Goal: Information Seeking & Learning: Learn about a topic

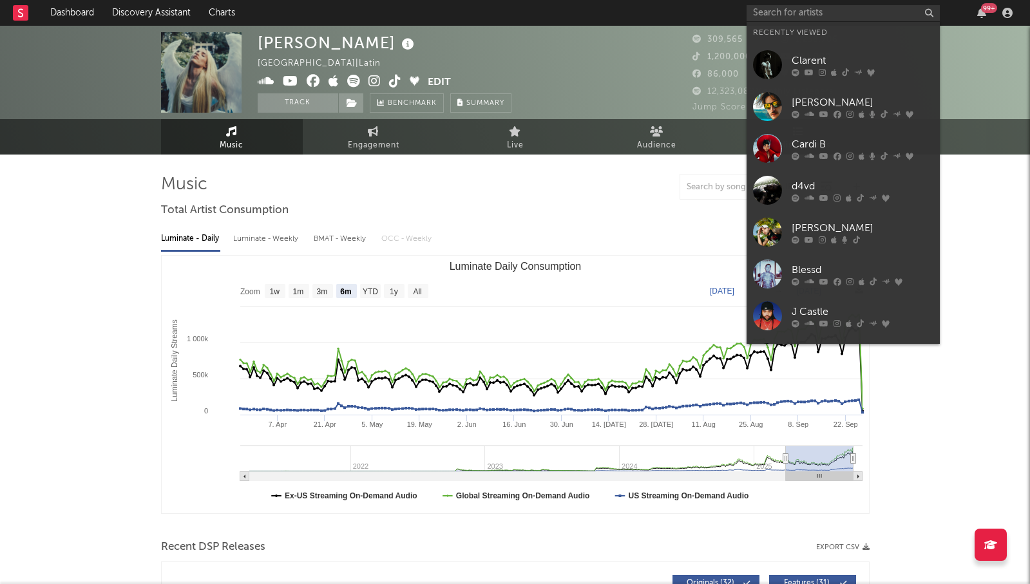
select select "6m"
click at [786, 109] on link "[PERSON_NAME]" at bounding box center [842, 107] width 193 height 42
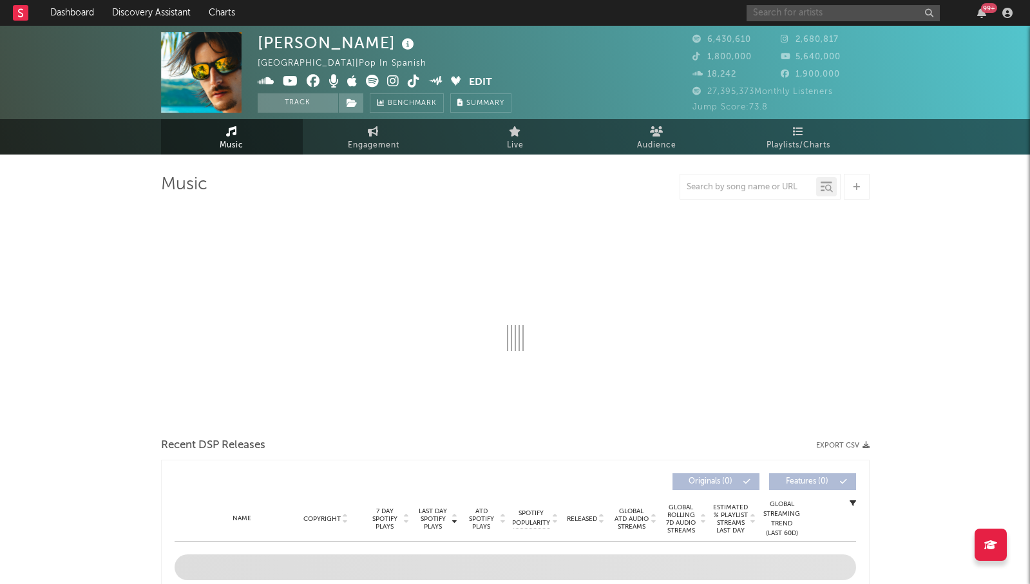
click at [779, 12] on input "text" at bounding box center [842, 13] width 193 height 16
select select "6m"
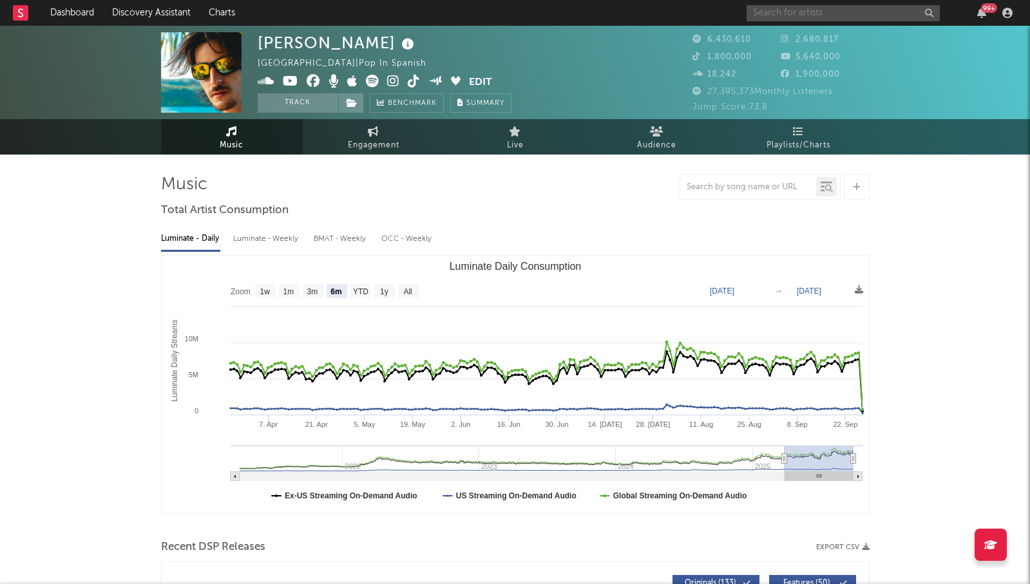
click at [820, 13] on input "text" at bounding box center [842, 13] width 193 height 16
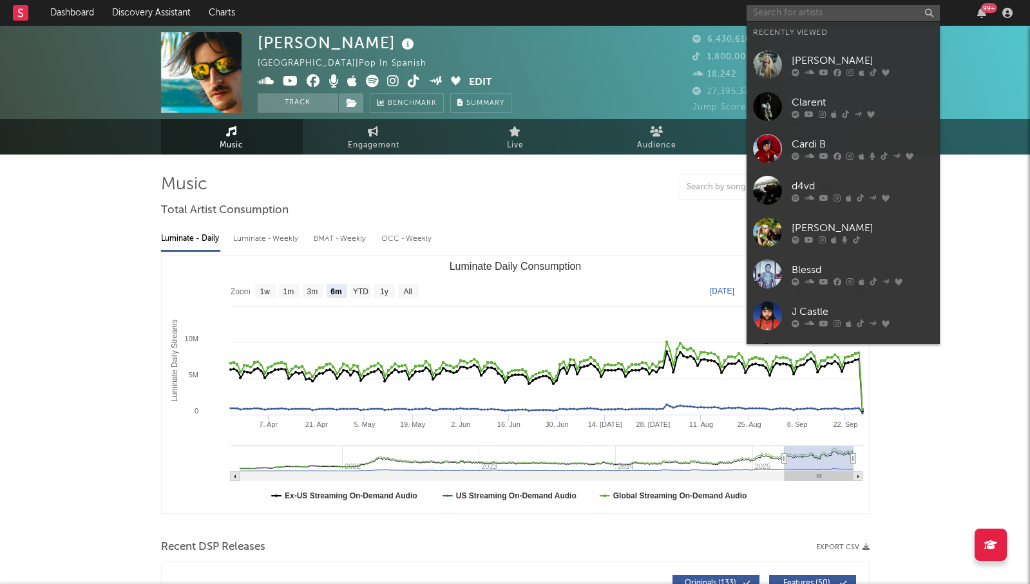
click at [808, 14] on input "text" at bounding box center [842, 13] width 193 height 16
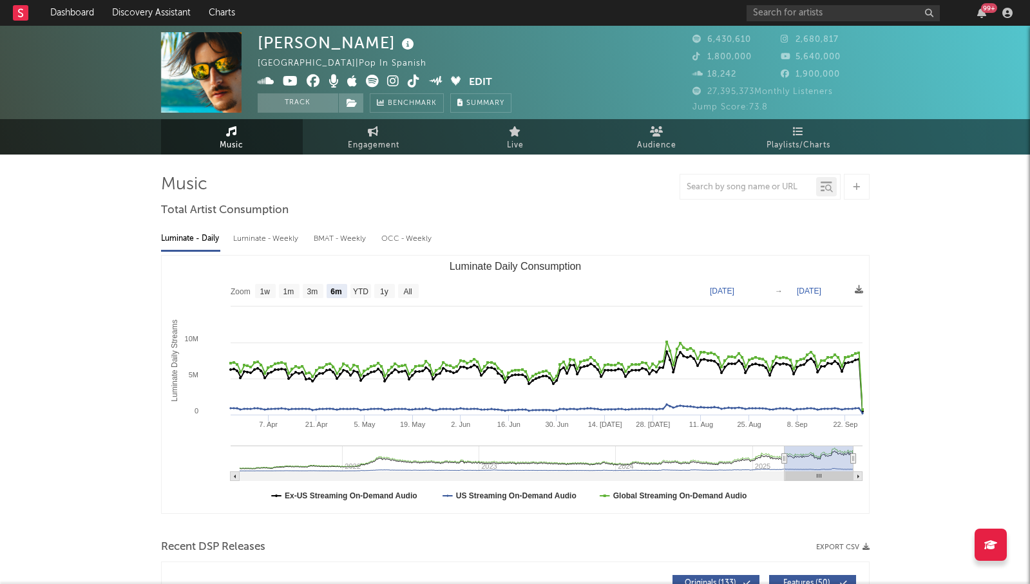
click at [638, 184] on div at bounding box center [515, 187] width 708 height 26
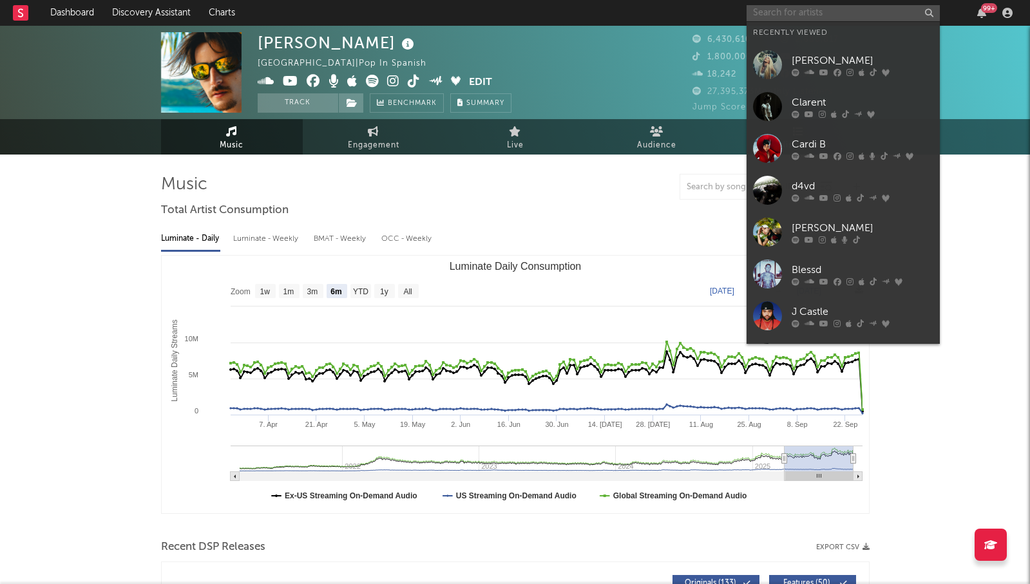
click at [814, 6] on input "text" at bounding box center [842, 13] width 193 height 16
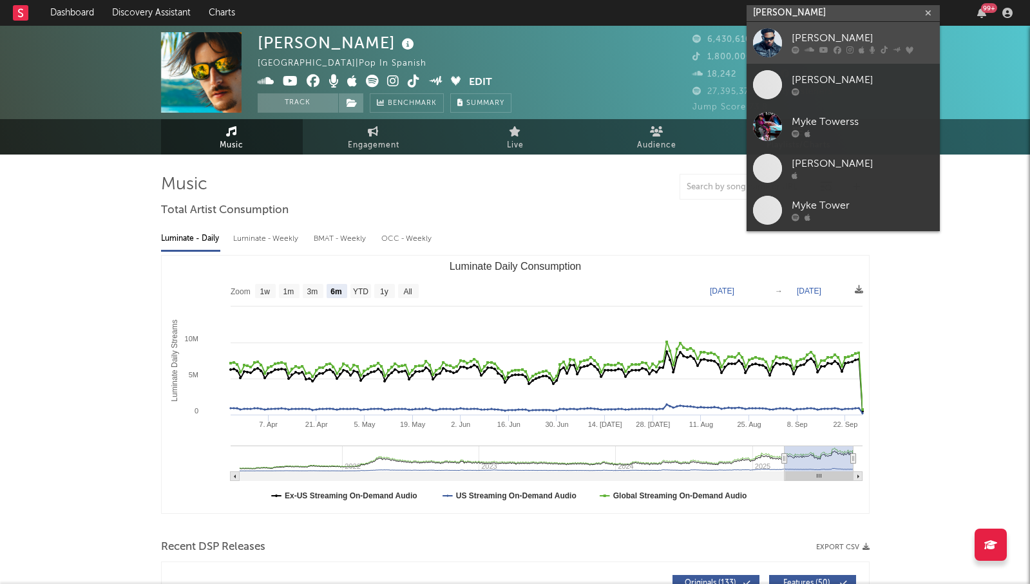
type input "[PERSON_NAME]"
click at [813, 29] on link "[PERSON_NAME]" at bounding box center [842, 43] width 193 height 42
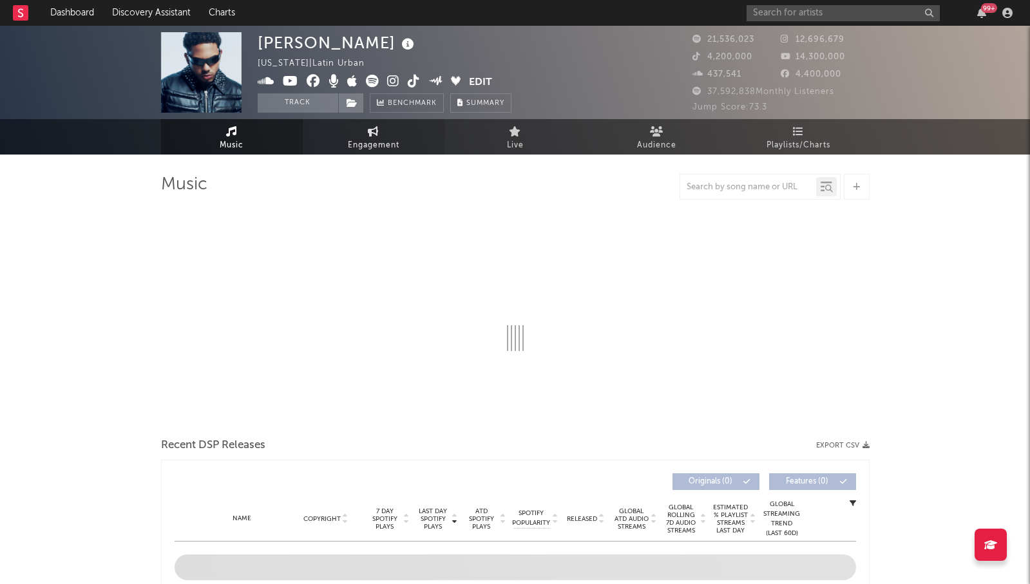
click at [359, 134] on link "Engagement" at bounding box center [374, 136] width 142 height 35
select select "1m"
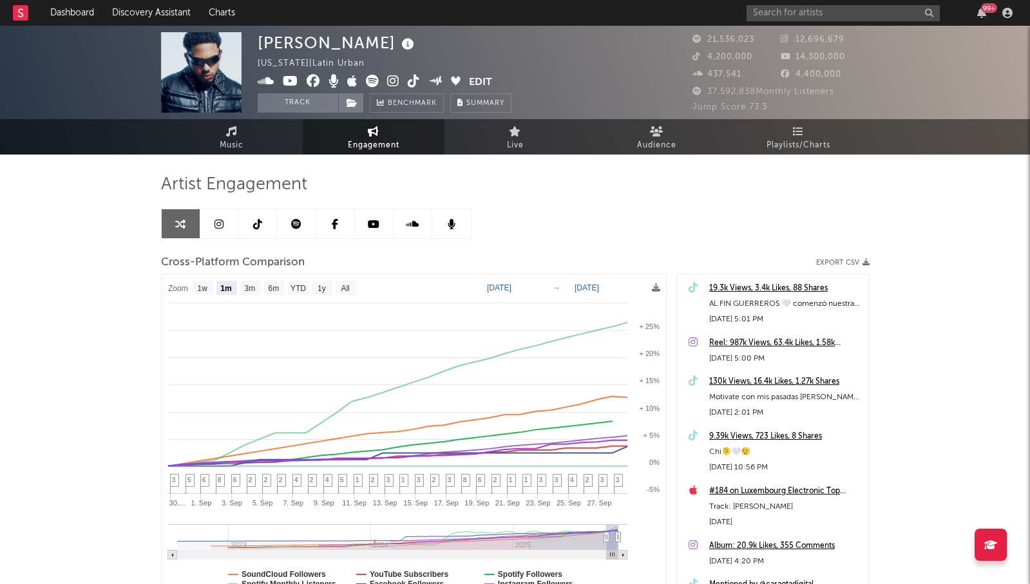
click at [220, 227] on icon at bounding box center [218, 224] width 9 height 10
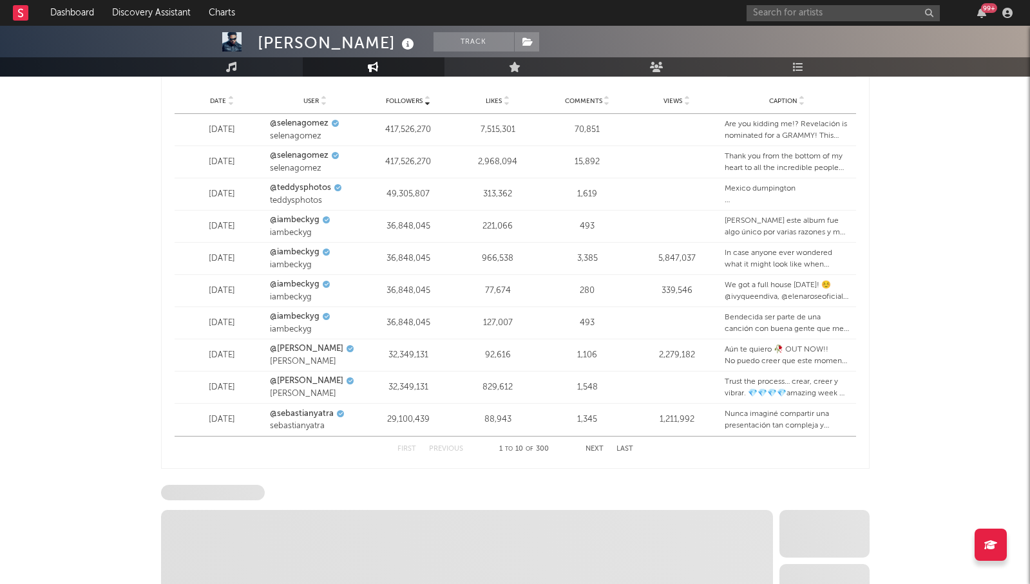
scroll to position [1861, 0]
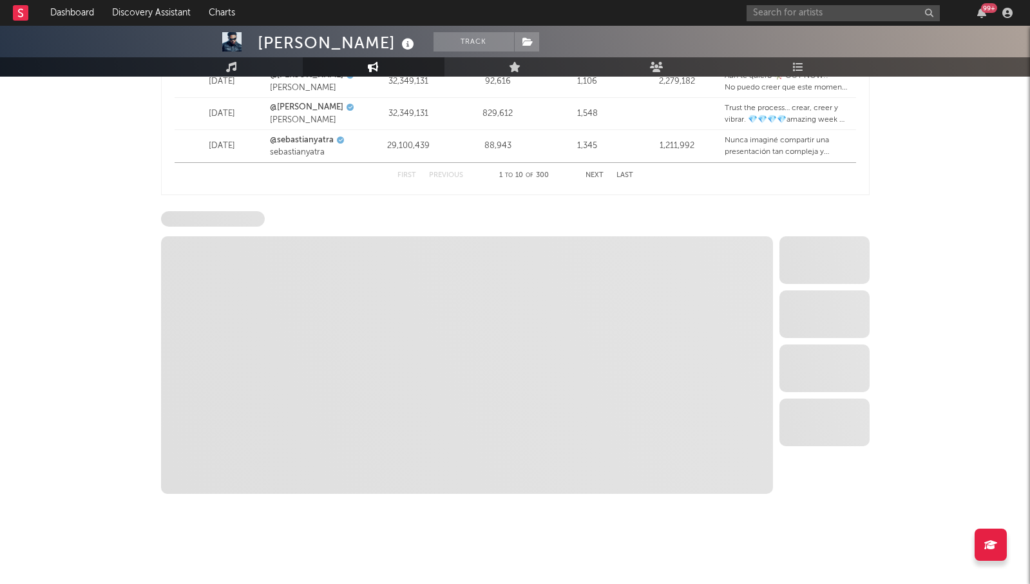
select select "6m"
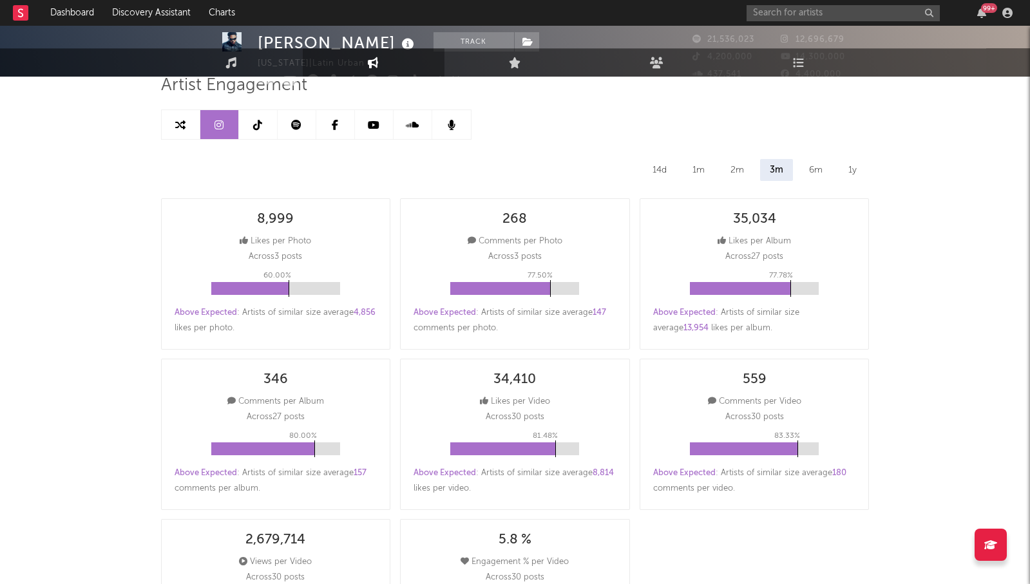
scroll to position [0, 0]
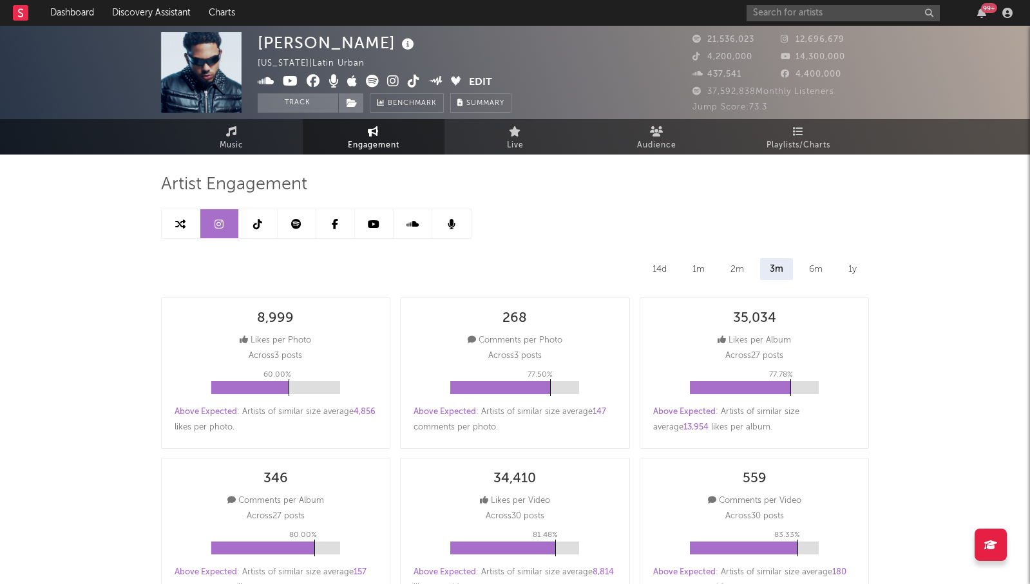
click at [254, 223] on icon at bounding box center [257, 224] width 9 height 10
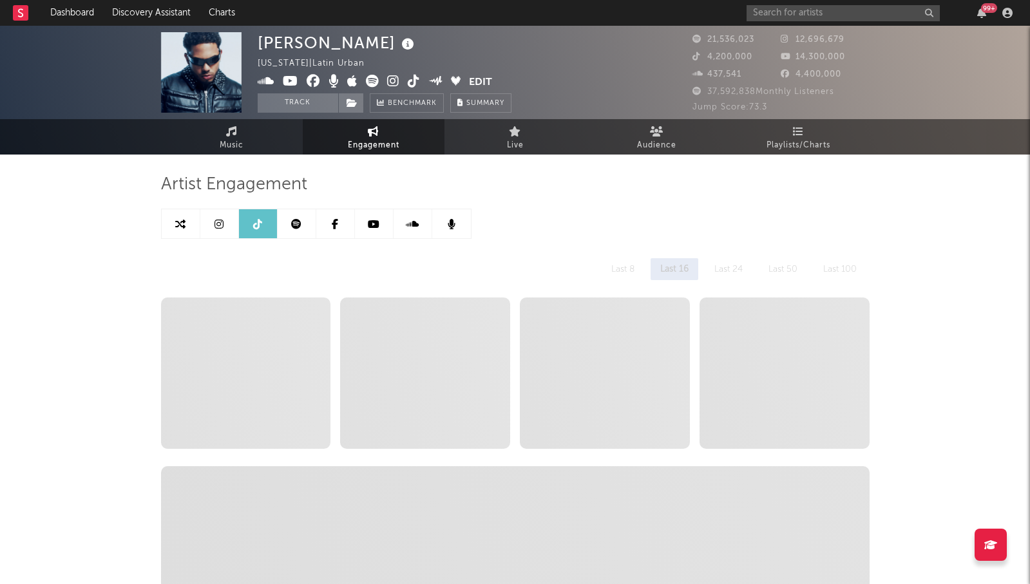
select select "6m"
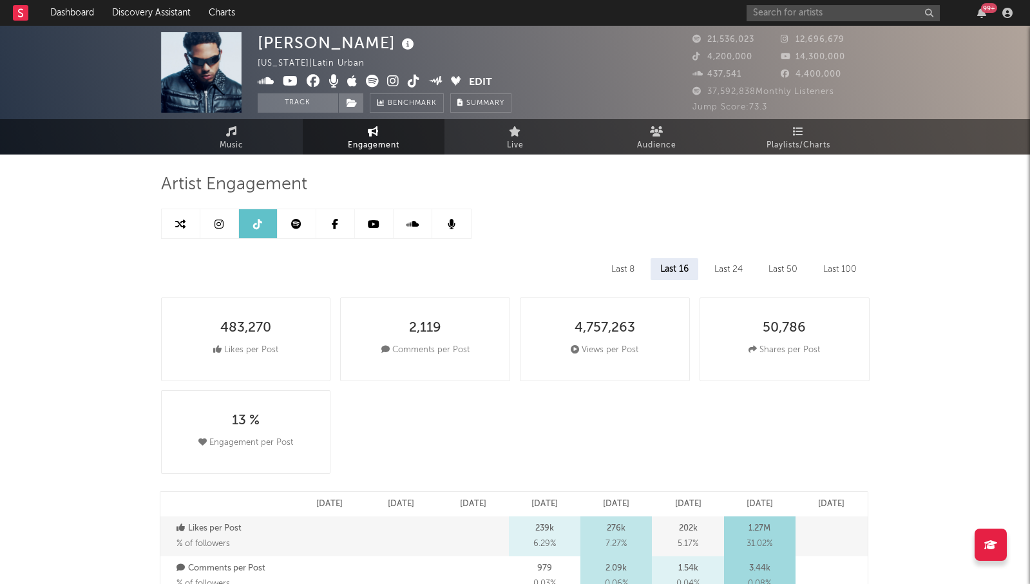
click at [303, 222] on link at bounding box center [297, 223] width 39 height 29
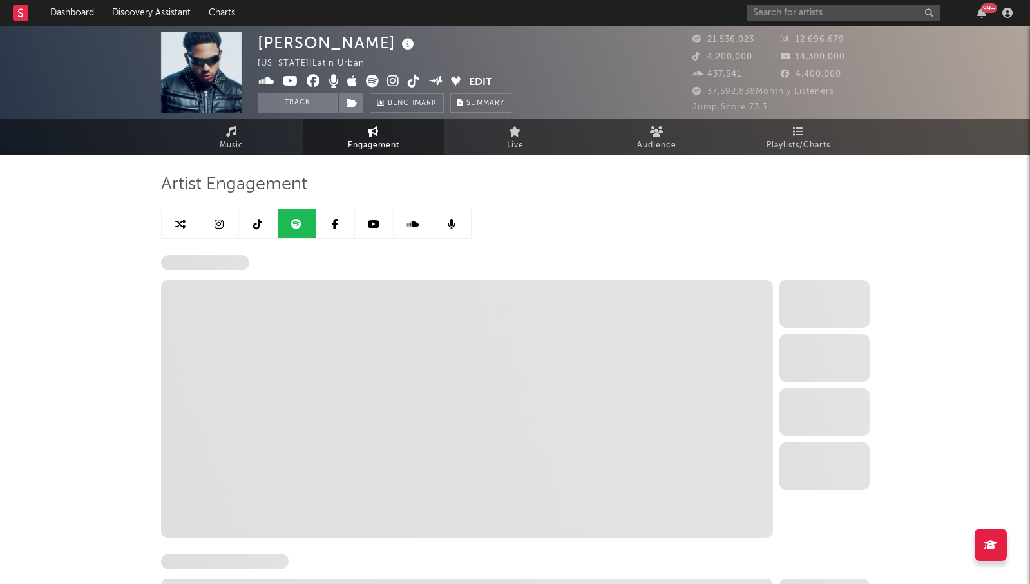
select select "6m"
select select "1w"
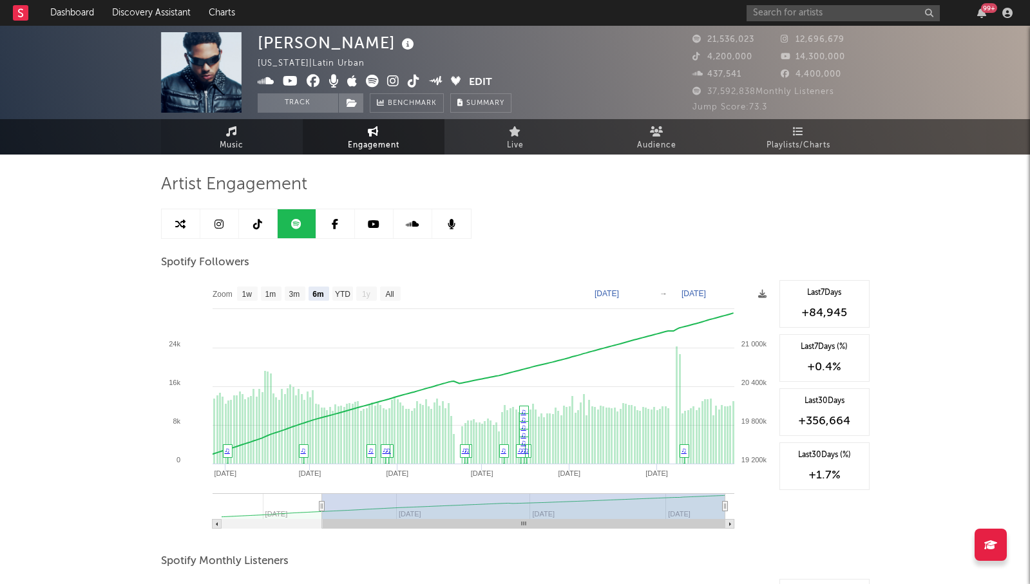
click at [234, 144] on span "Music" at bounding box center [232, 145] width 24 height 15
select select "6m"
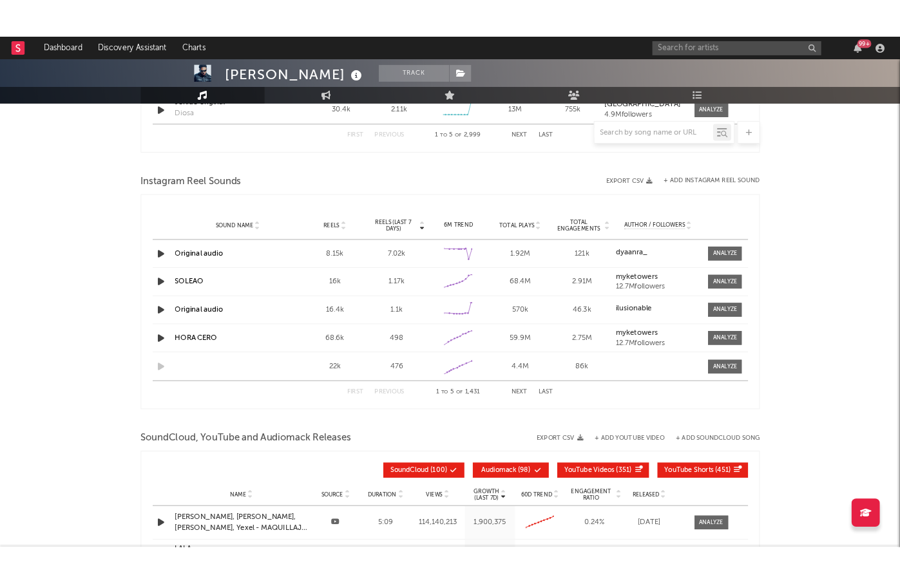
scroll to position [1128, 0]
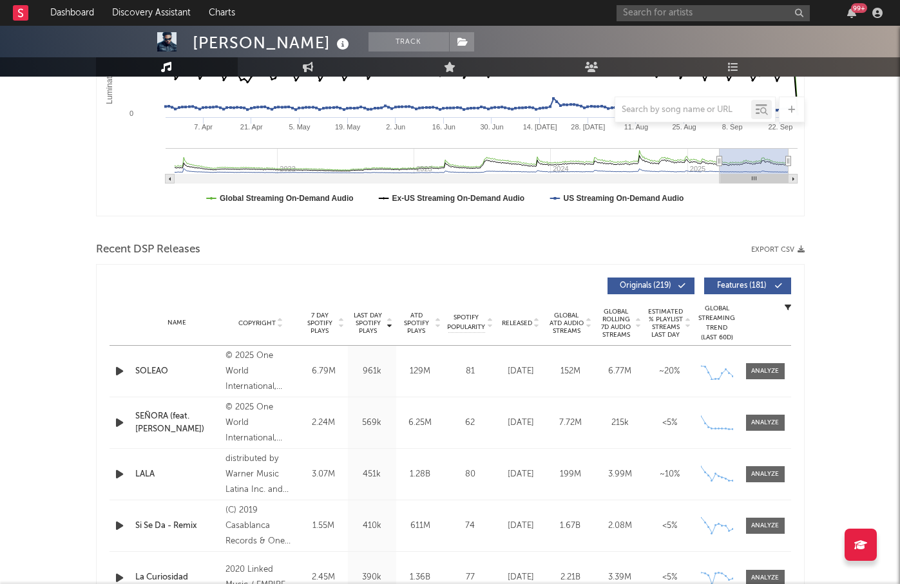
scroll to position [0, 0]
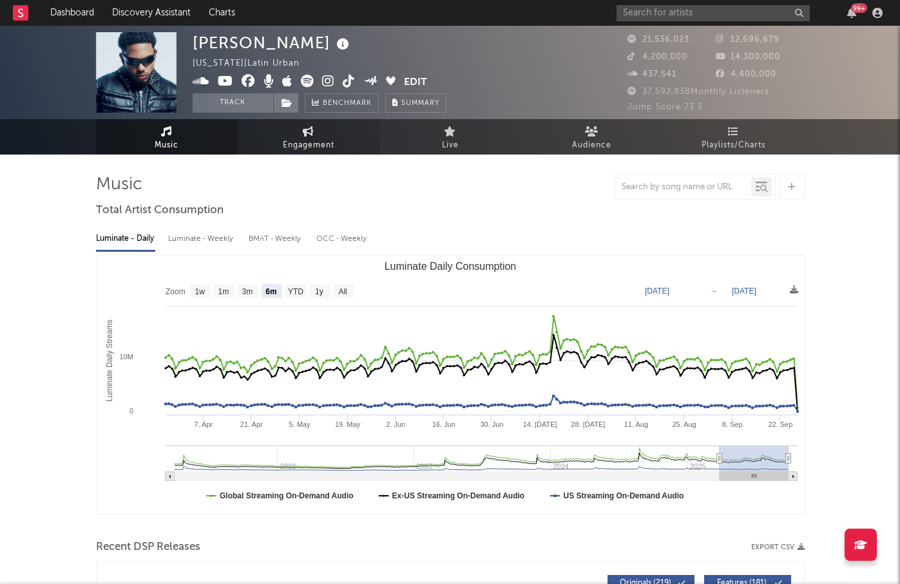
click at [307, 135] on icon at bounding box center [308, 131] width 11 height 10
select select "1w"
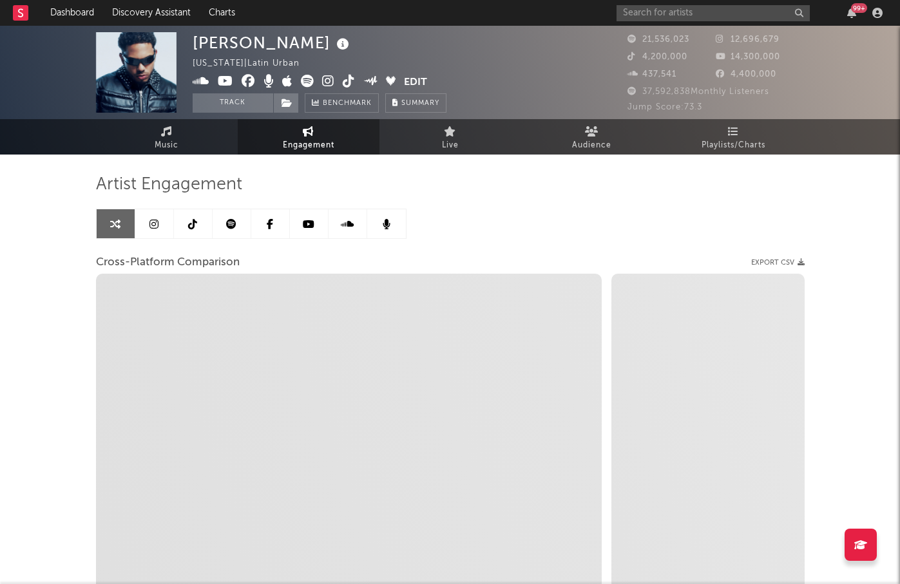
click at [156, 223] on icon at bounding box center [153, 224] width 9 height 10
select select "6m"
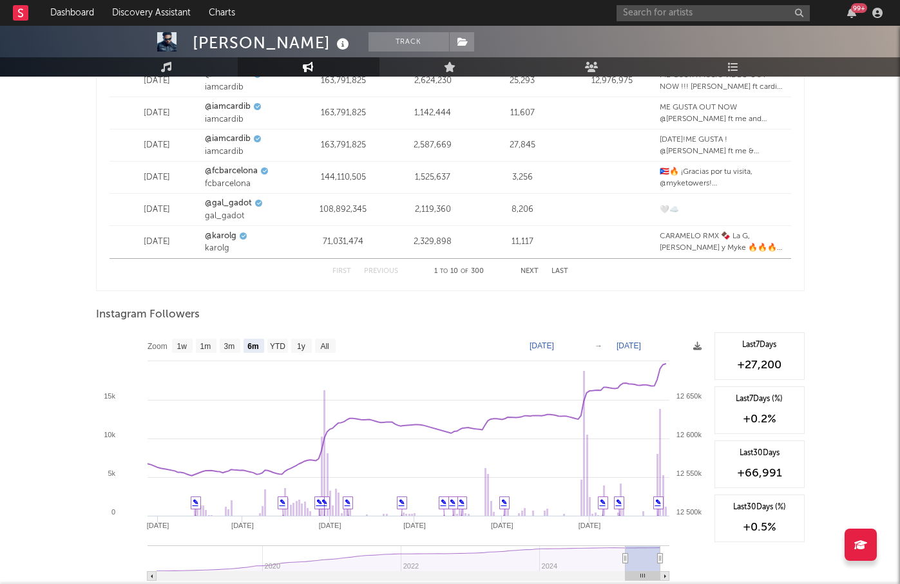
scroll to position [1861, 0]
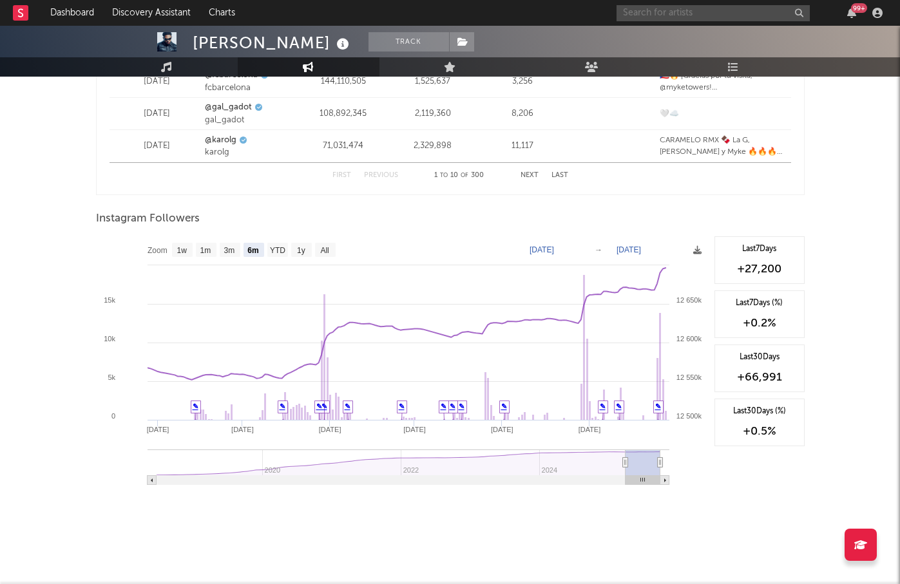
click at [749, 16] on input "text" at bounding box center [712, 13] width 193 height 16
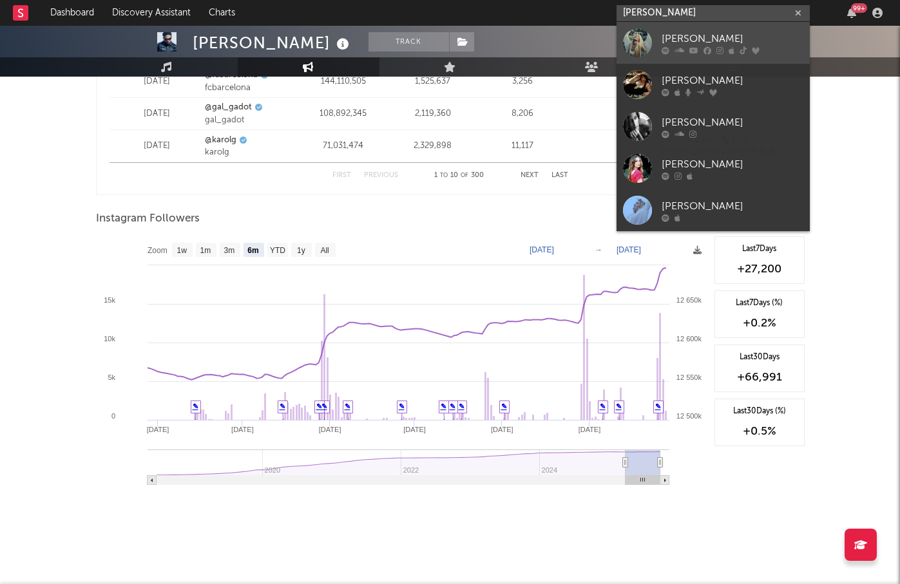
type input "[PERSON_NAME]"
click at [748, 41] on div "[PERSON_NAME]" at bounding box center [732, 38] width 142 height 15
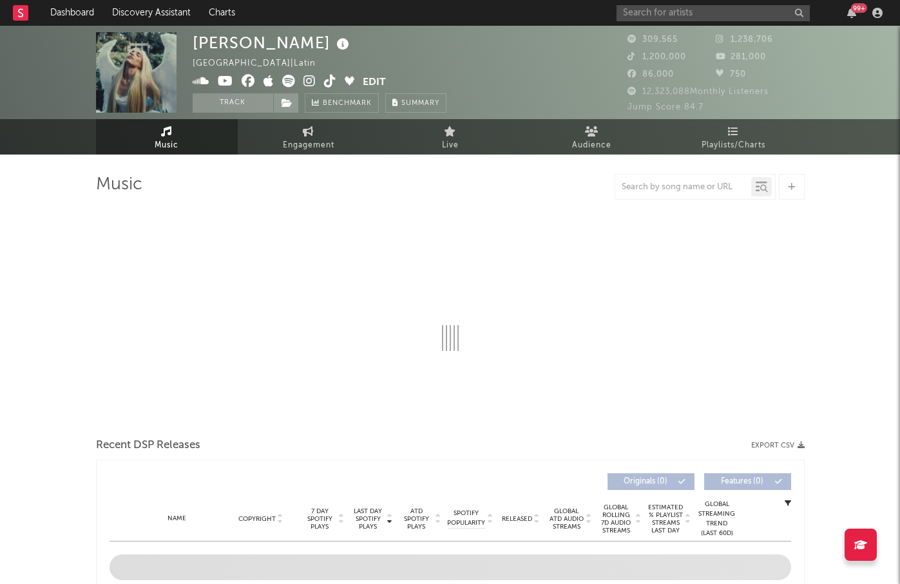
select select "6m"
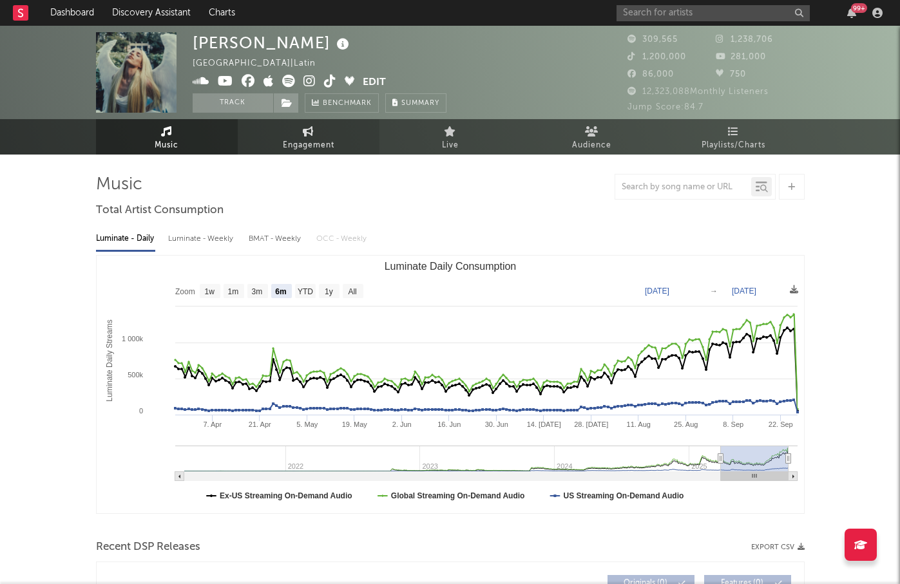
click at [302, 150] on span "Engagement" at bounding box center [309, 145] width 52 height 15
select select "1w"
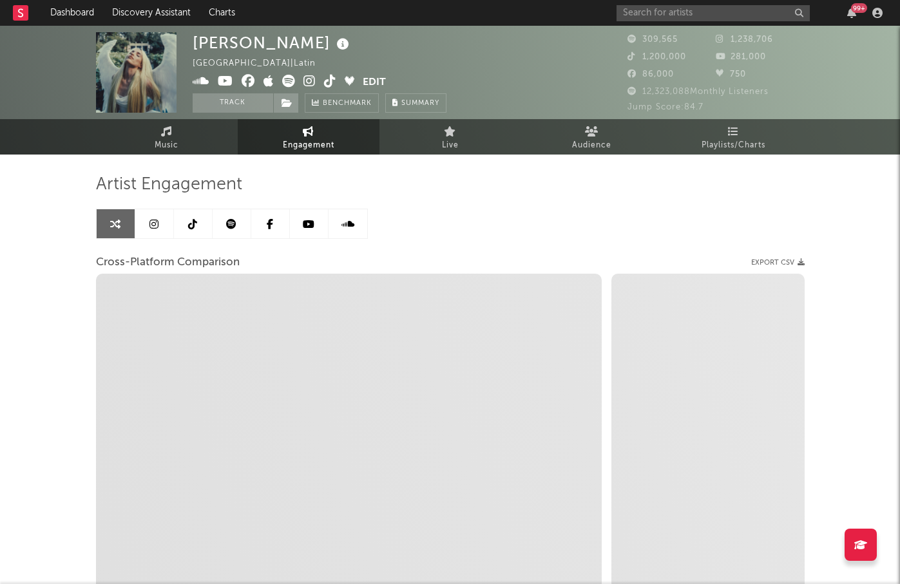
click at [155, 220] on icon at bounding box center [153, 224] width 9 height 10
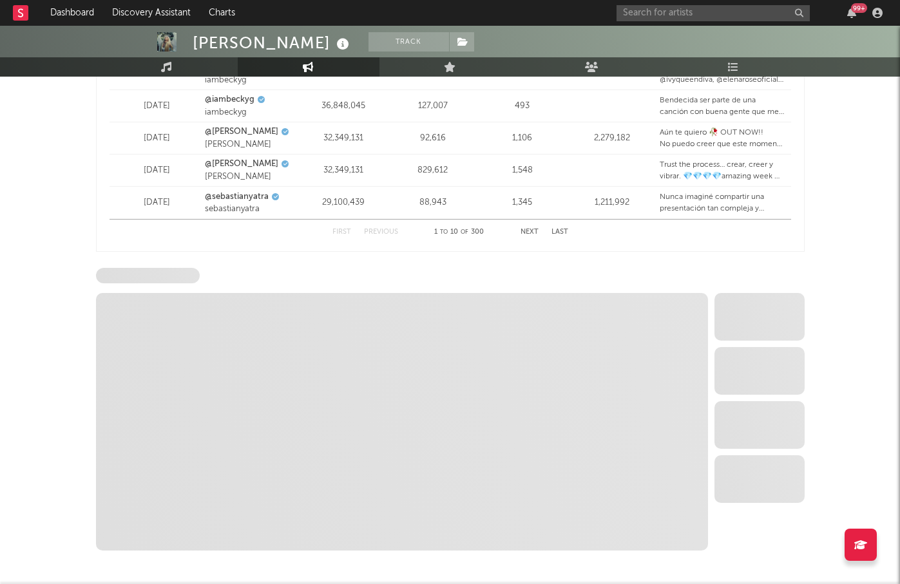
scroll to position [1861, 0]
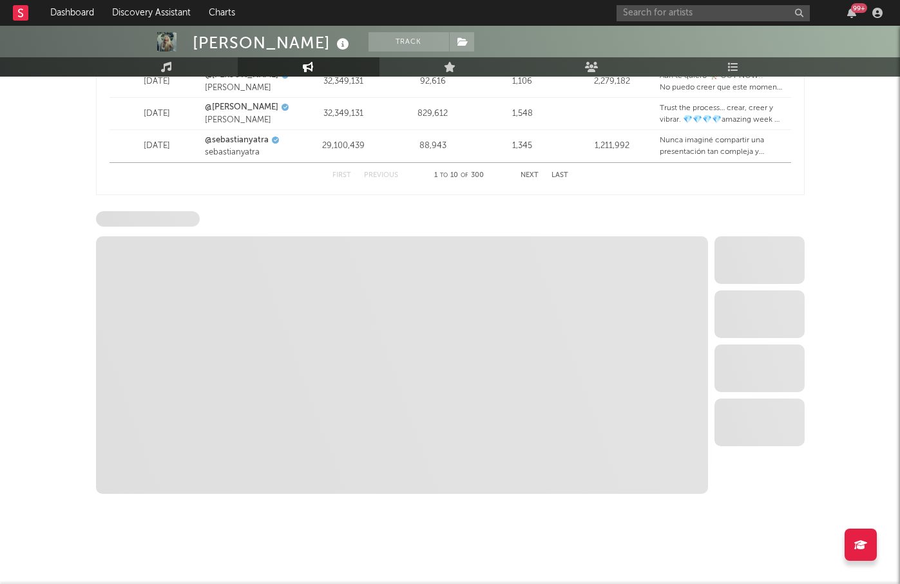
select select "6m"
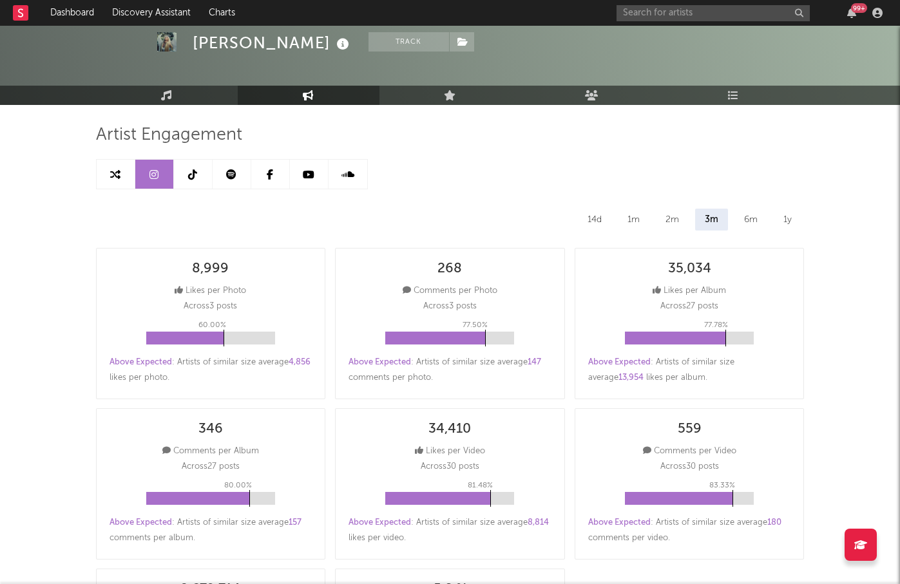
scroll to position [0, 0]
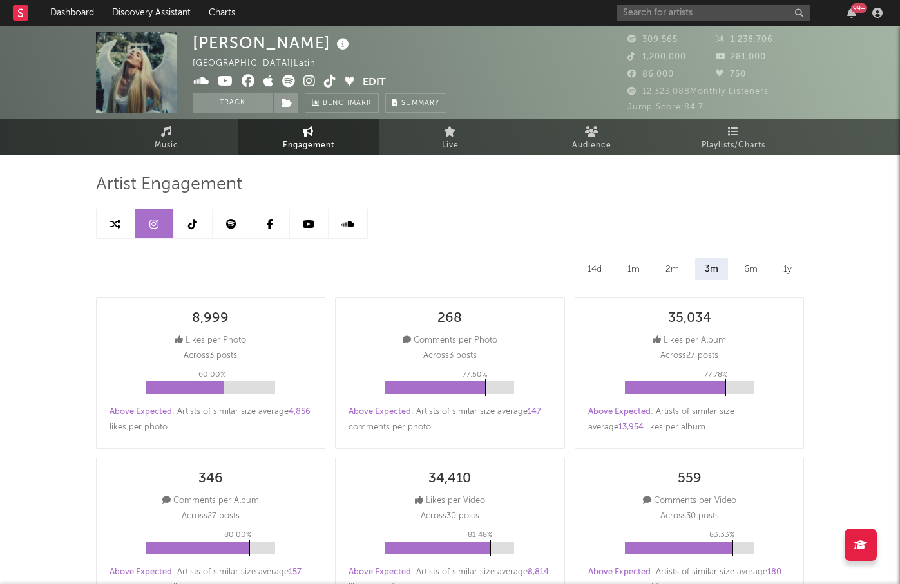
click at [192, 227] on icon at bounding box center [192, 224] width 9 height 10
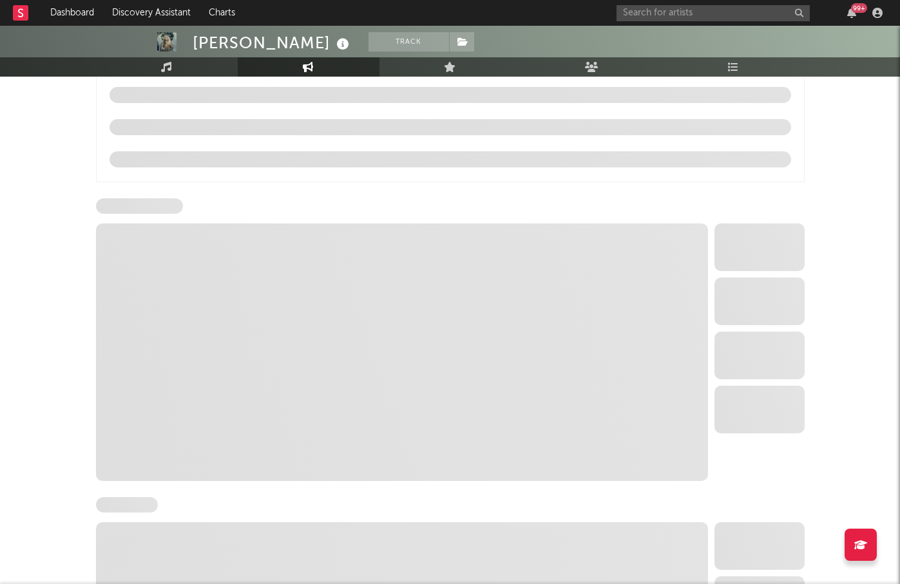
select select "6m"
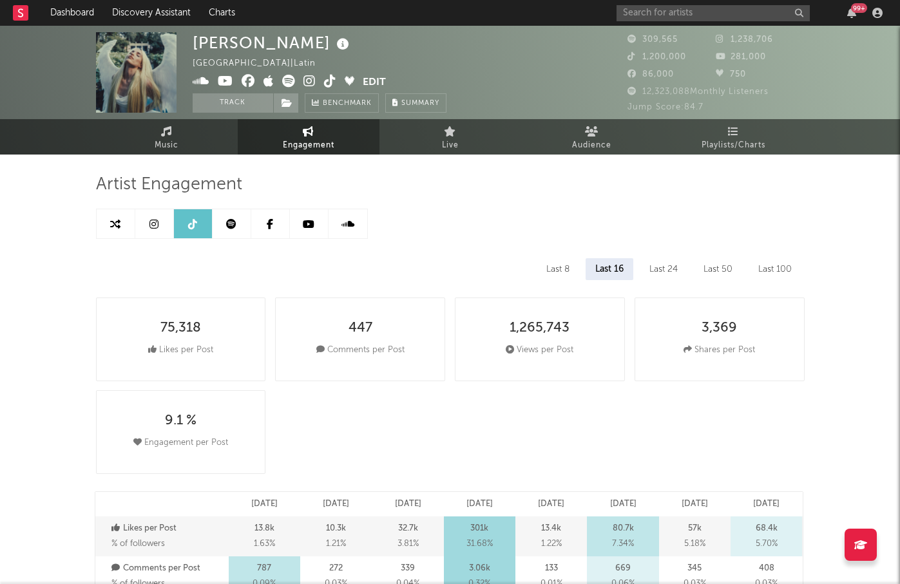
click at [223, 228] on link at bounding box center [232, 223] width 39 height 29
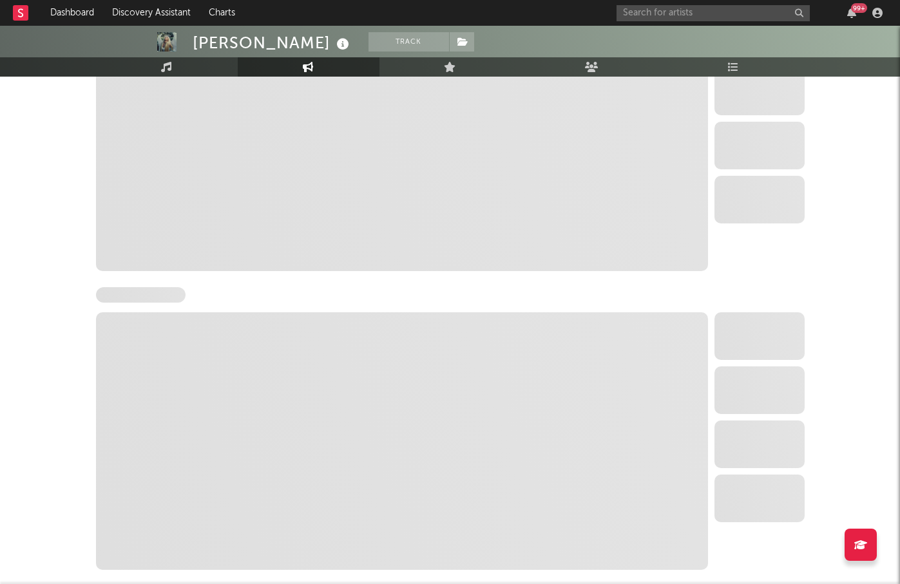
select select "6m"
select select "1w"
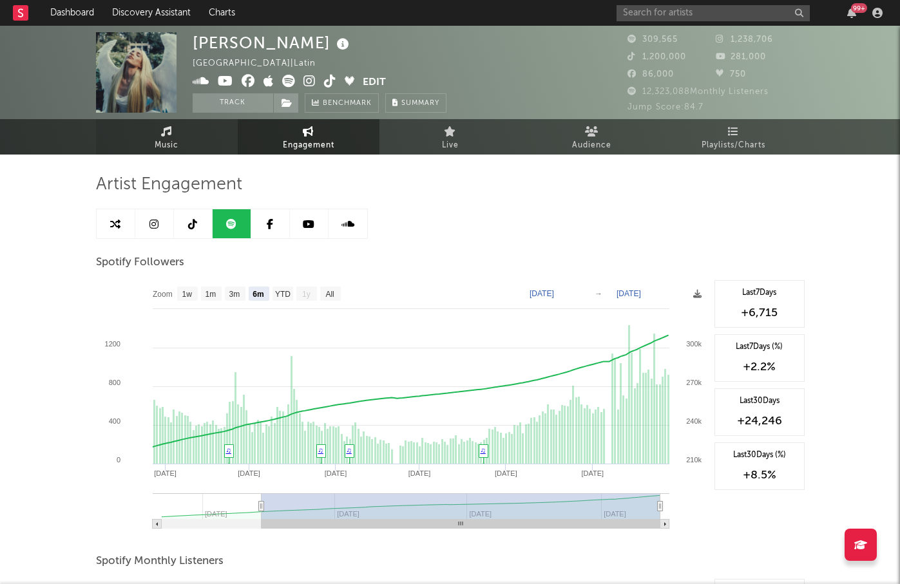
click at [176, 140] on span "Music" at bounding box center [167, 145] width 24 height 15
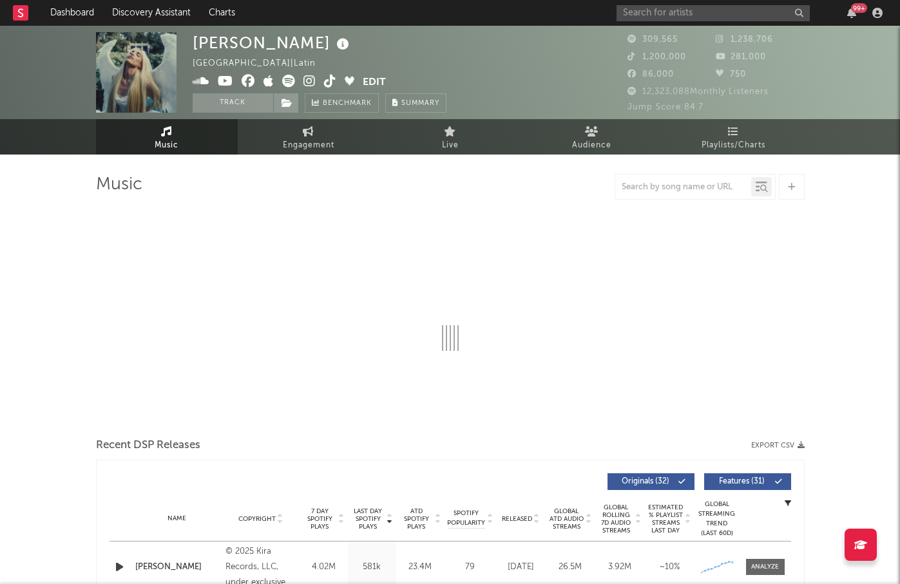
click at [688, 3] on div "99 +" at bounding box center [751, 13] width 271 height 26
click at [667, 13] on input "text" at bounding box center [712, 13] width 193 height 16
select select "6m"
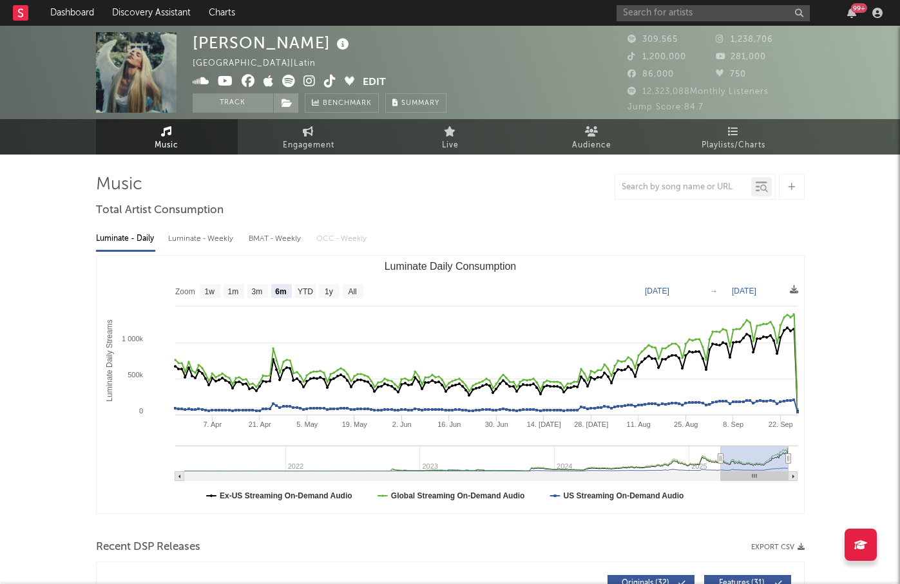
click at [511, 184] on div at bounding box center [450, 187] width 708 height 26
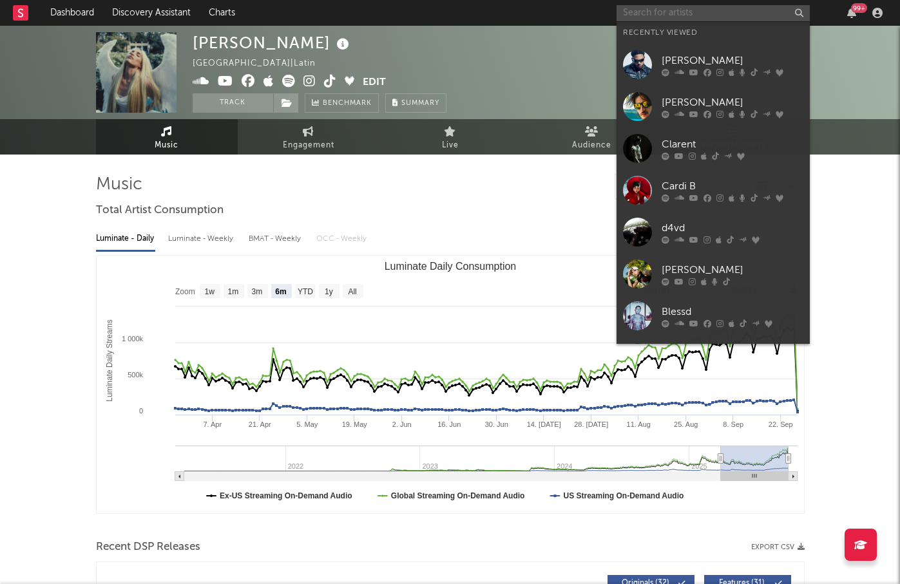
click at [662, 15] on input "text" at bounding box center [712, 13] width 193 height 16
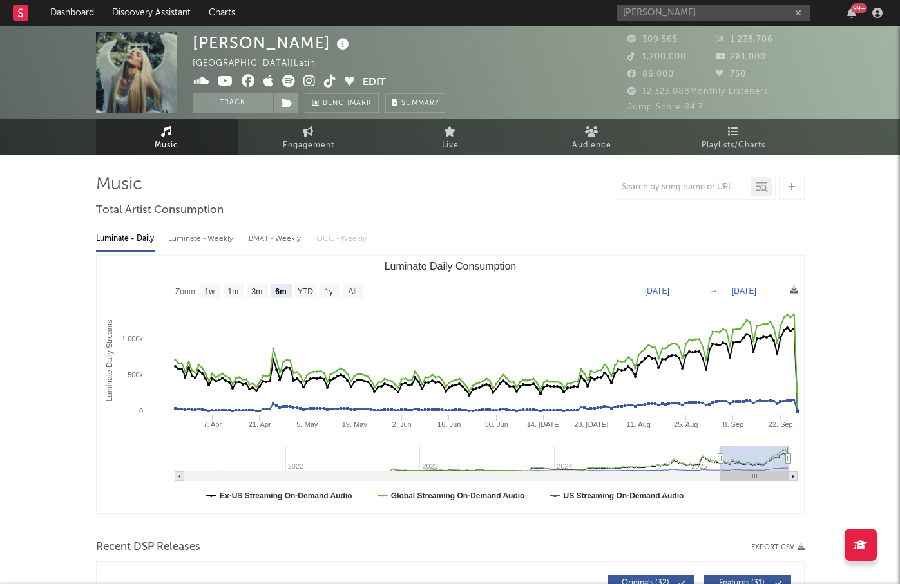
click at [559, 174] on div at bounding box center [450, 187] width 708 height 26
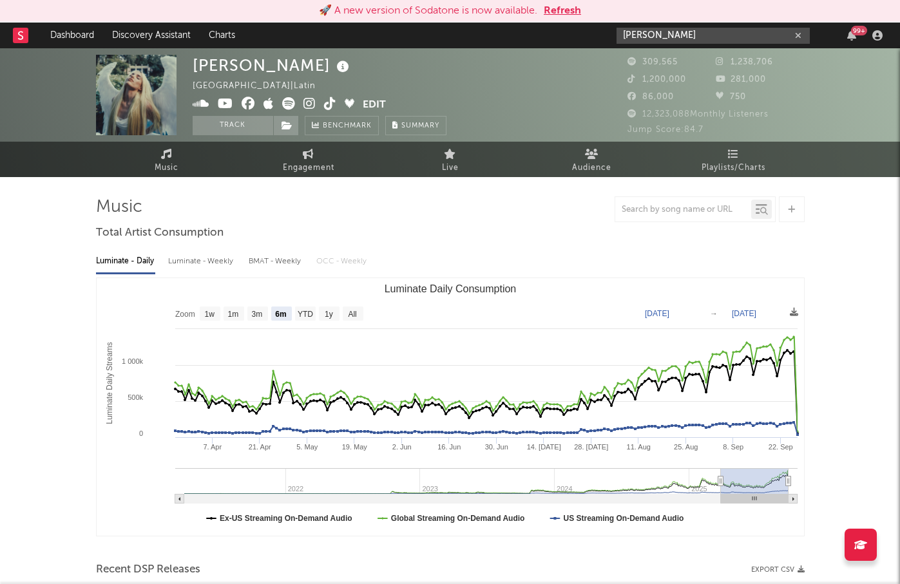
click at [699, 40] on input "[PERSON_NAME]" at bounding box center [712, 36] width 193 height 16
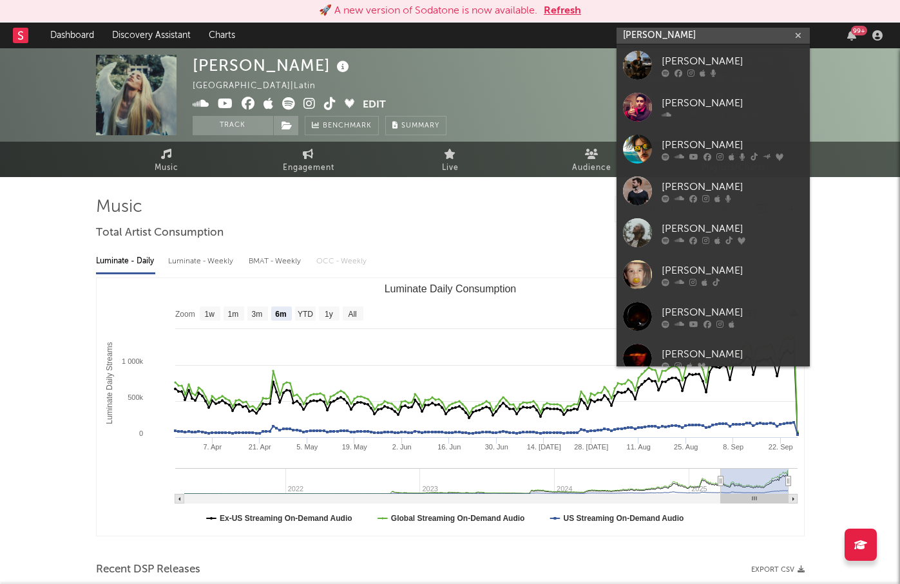
click at [671, 37] on input "[PERSON_NAME]" at bounding box center [712, 36] width 193 height 16
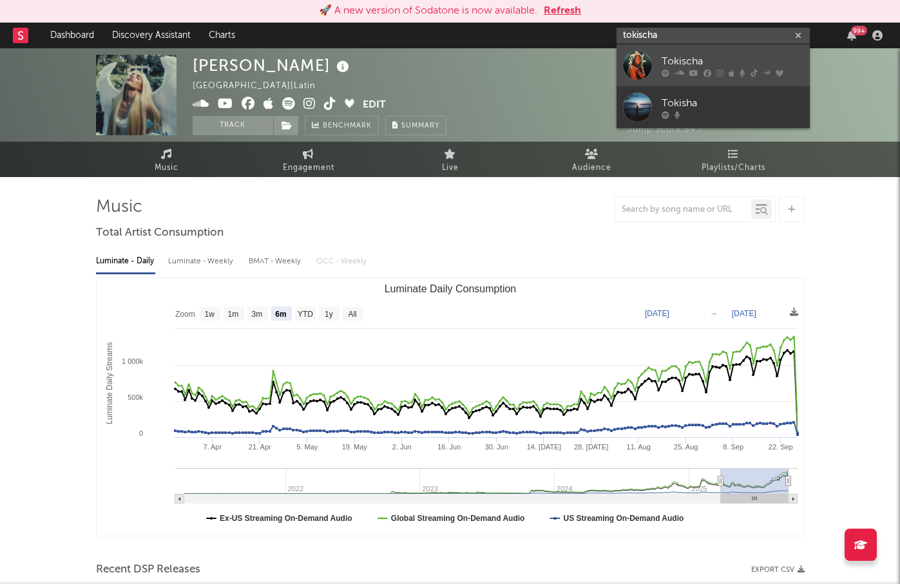
type input "tokischa"
click at [660, 73] on link "Tokischa" at bounding box center [712, 65] width 193 height 42
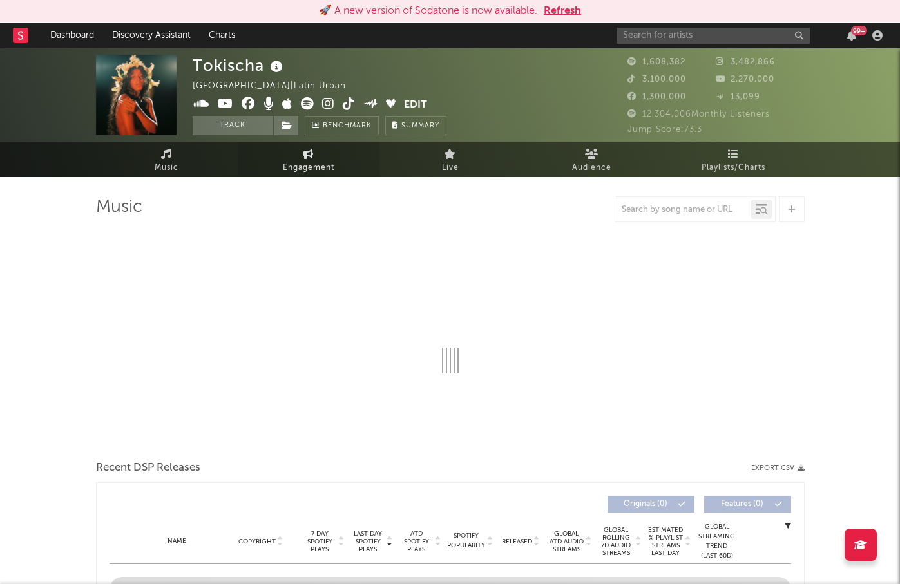
click at [284, 166] on span "Engagement" at bounding box center [309, 167] width 52 height 15
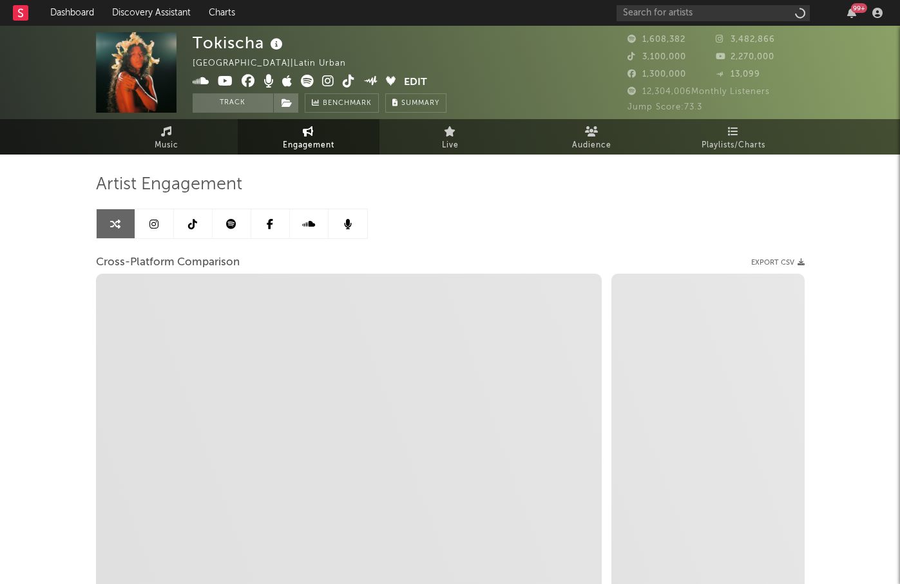
select select "1w"
click at [153, 219] on icon at bounding box center [153, 224] width 9 height 10
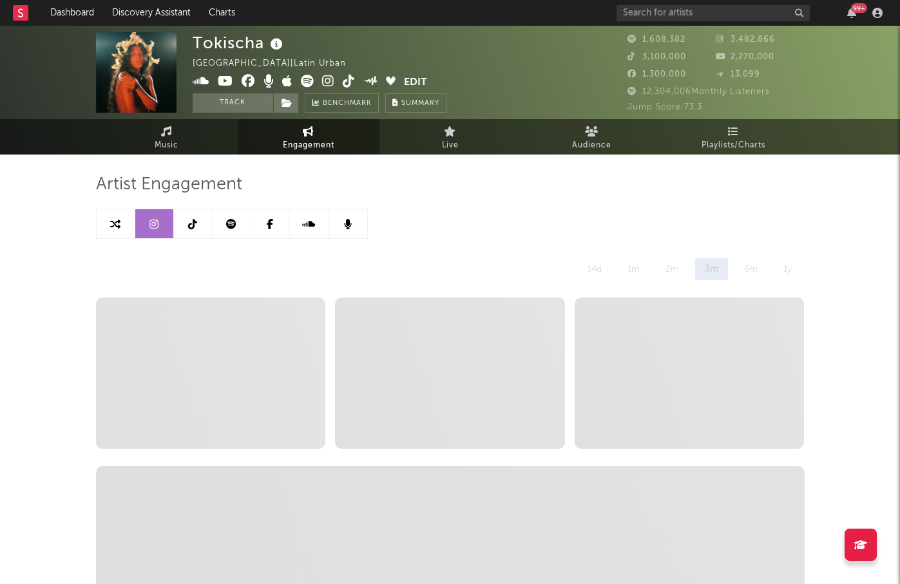
select select "6m"
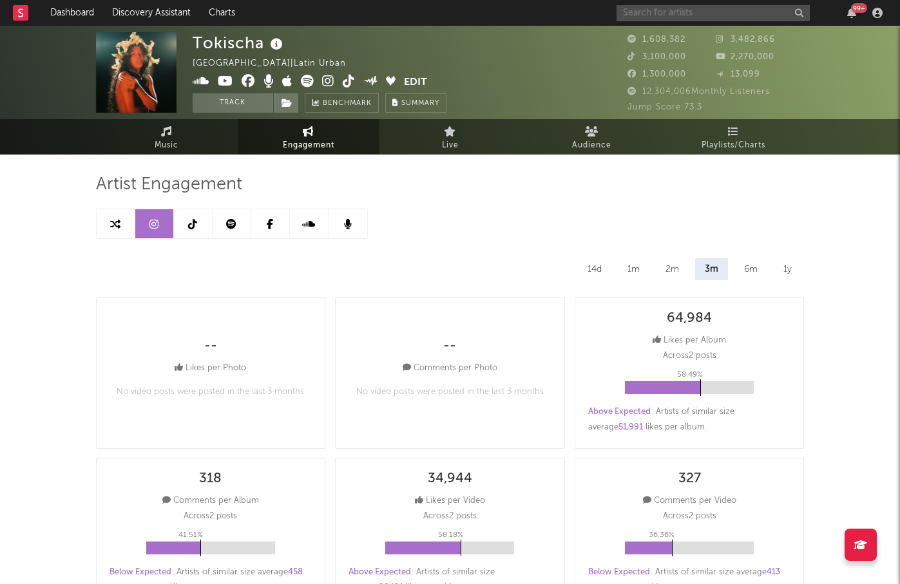
click at [701, 17] on input "text" at bounding box center [712, 13] width 193 height 16
drag, startPoint x: 635, startPoint y: 12, endPoint x: 602, endPoint y: 17, distance: 33.9
click at [605, 15] on nav "Dashboard Discovery Assistant Charts de la cruz 99 +" at bounding box center [450, 13] width 900 height 26
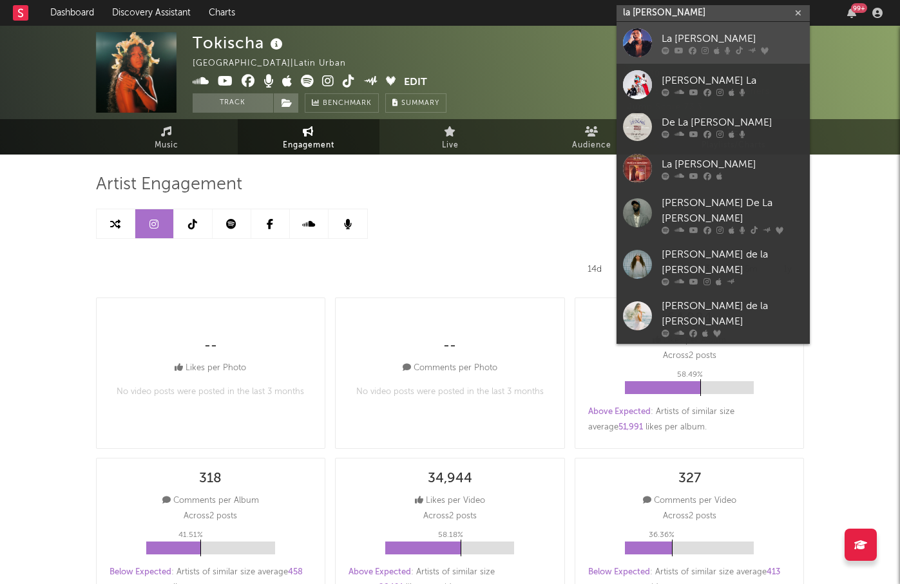
type input "la cruz"
click at [703, 42] on div "La Cruz" at bounding box center [732, 38] width 142 height 15
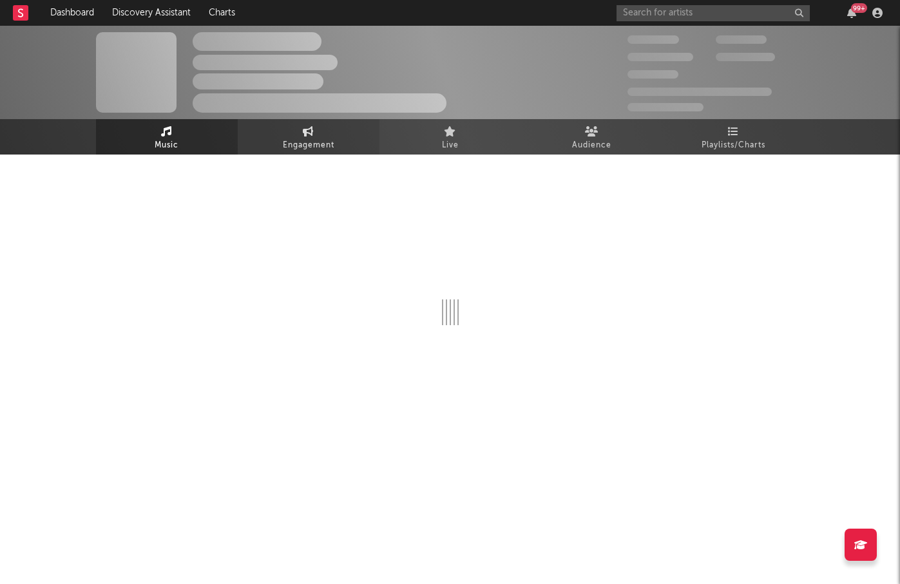
click at [283, 132] on link "Engagement" at bounding box center [309, 136] width 142 height 35
select select "1w"
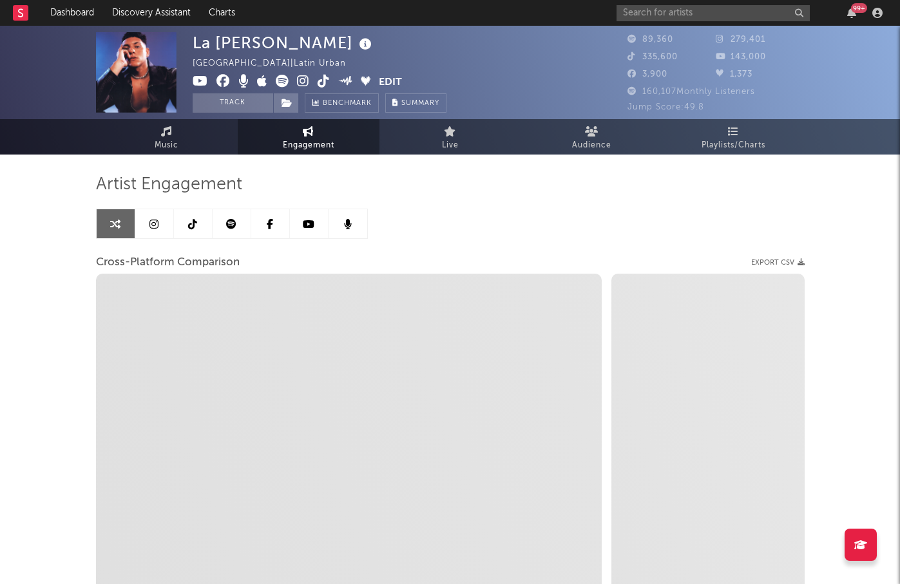
click at [160, 222] on link at bounding box center [154, 223] width 39 height 29
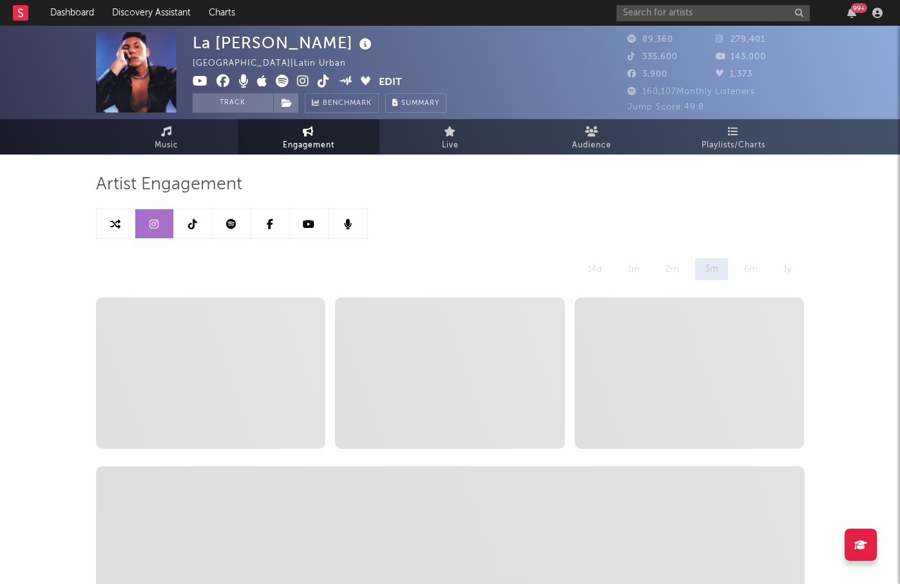
select select "6m"
click at [185, 224] on link at bounding box center [193, 223] width 39 height 29
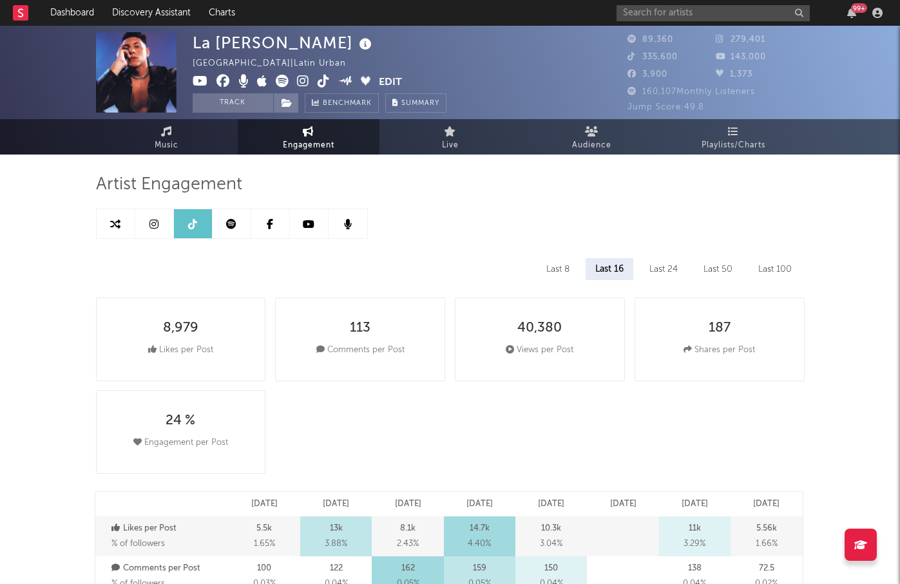
click at [151, 230] on link at bounding box center [154, 223] width 39 height 29
select select "6m"
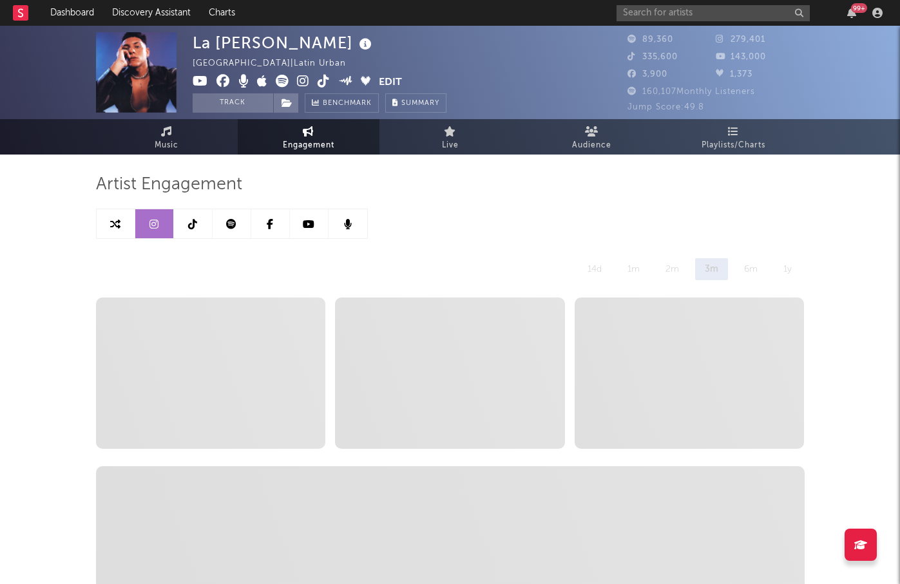
click at [227, 224] on icon at bounding box center [231, 224] width 10 height 10
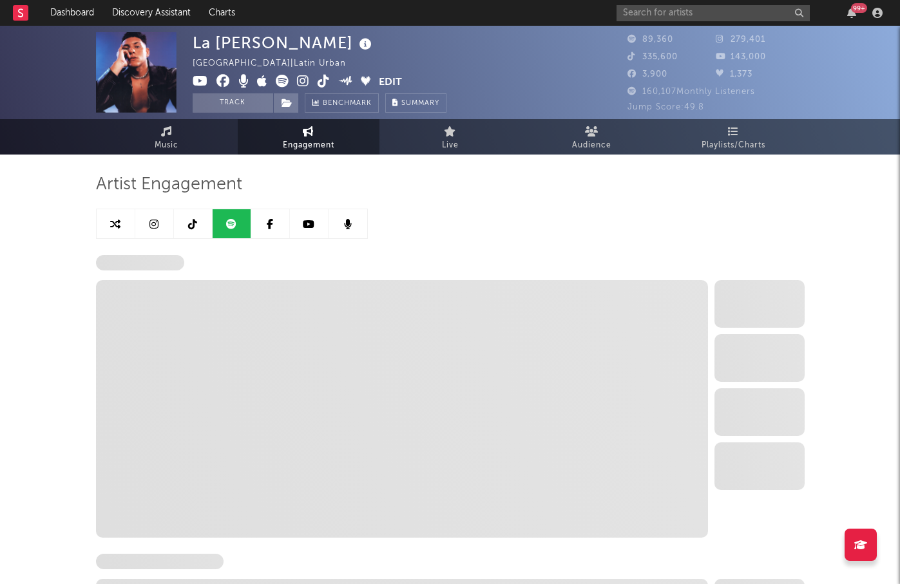
click at [156, 227] on icon at bounding box center [153, 224] width 9 height 10
select select "6m"
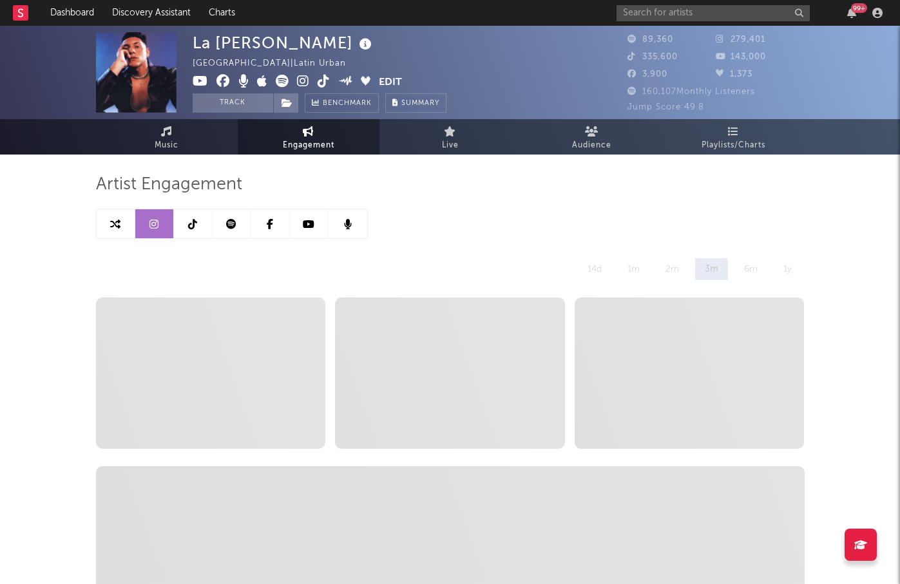
click at [198, 225] on link at bounding box center [193, 223] width 39 height 29
select select "6m"
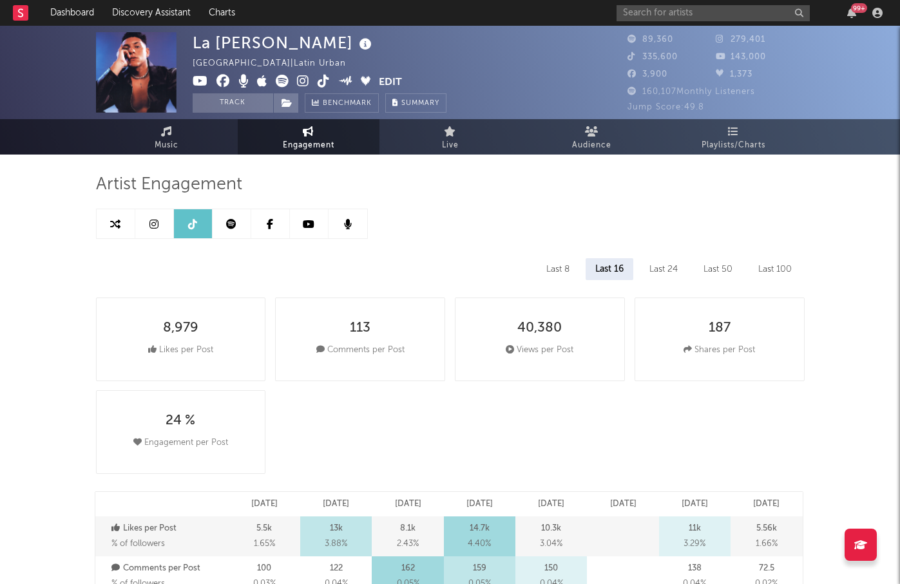
click at [223, 225] on link at bounding box center [232, 223] width 39 height 29
select select "6m"
select select "1w"
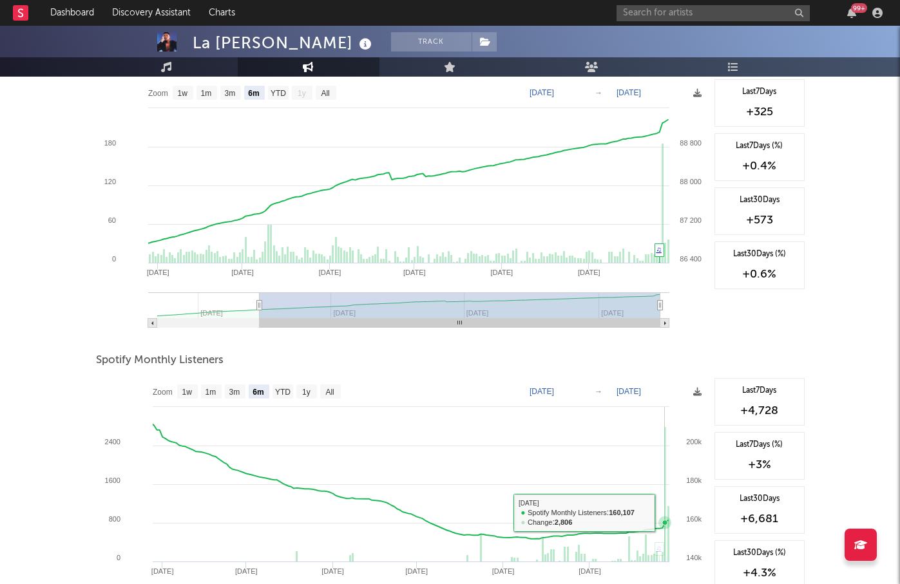
scroll to position [193, 0]
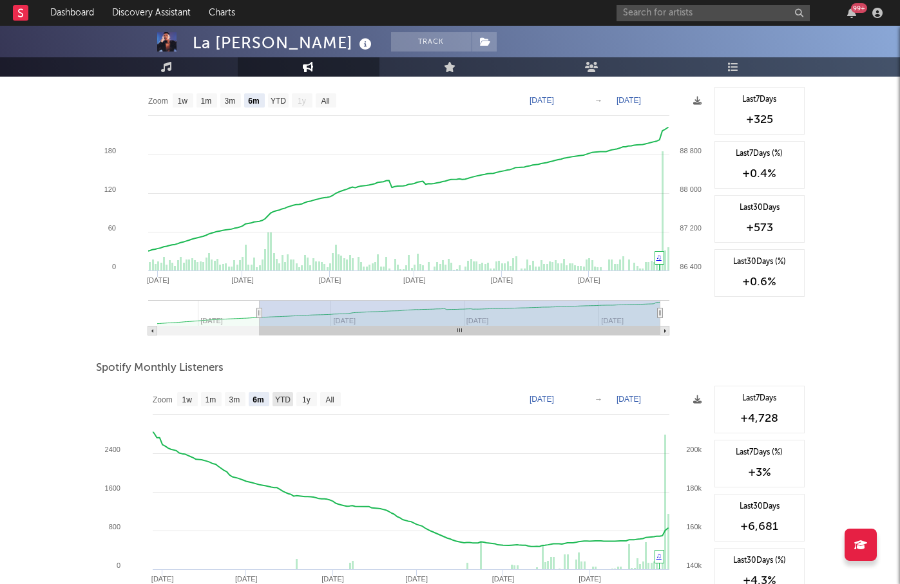
click at [285, 402] on text "YTD" at bounding box center [281, 399] width 15 height 9
select select "YTD"
type input "2025-01-01"
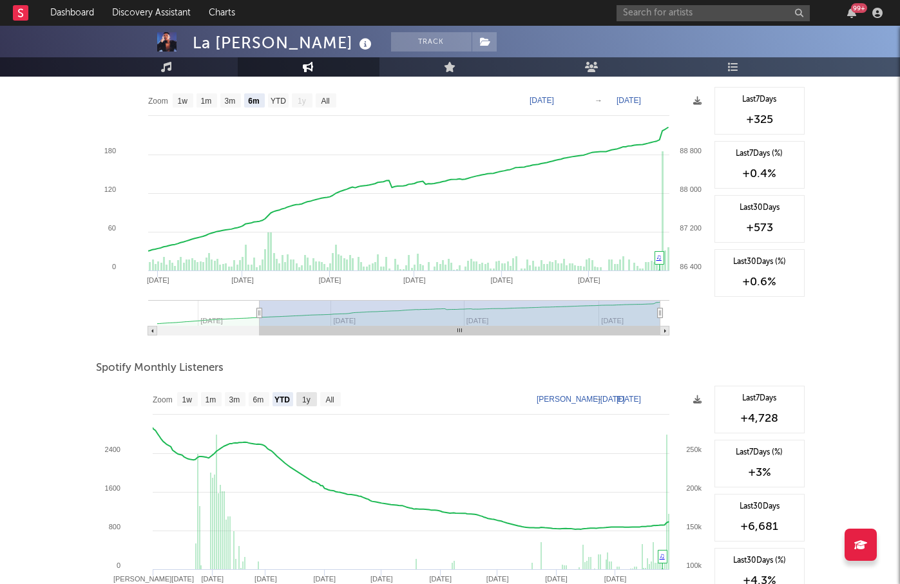
click at [311, 401] on rect at bounding box center [306, 399] width 21 height 14
select select "1y"
type input "2024-09-29"
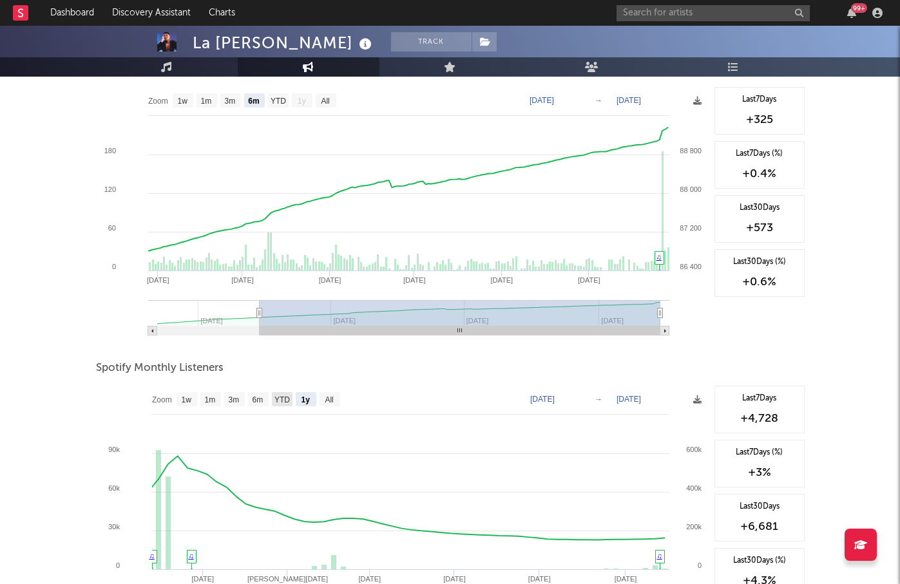
click at [289, 403] on text "YTD" at bounding box center [281, 399] width 15 height 9
select select "YTD"
type input "2025-01-01"
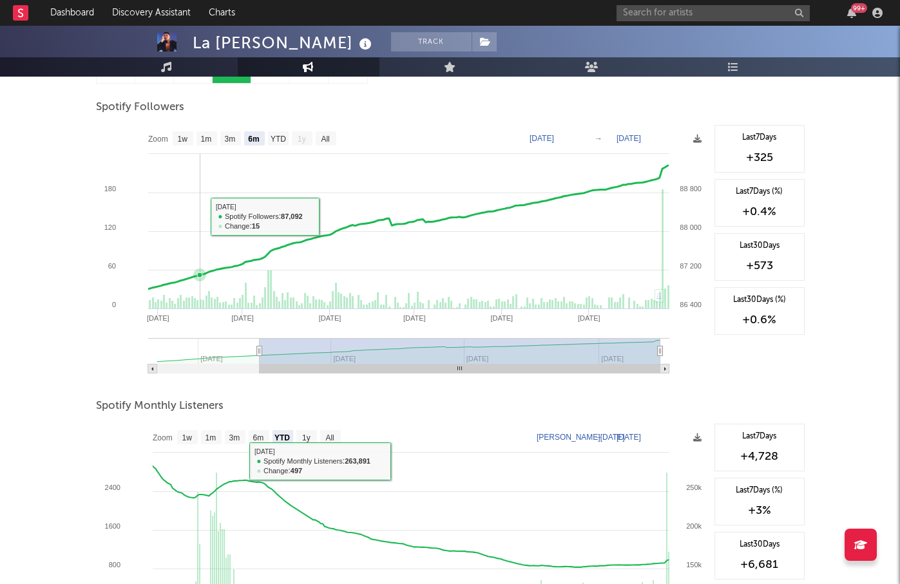
scroll to position [0, 0]
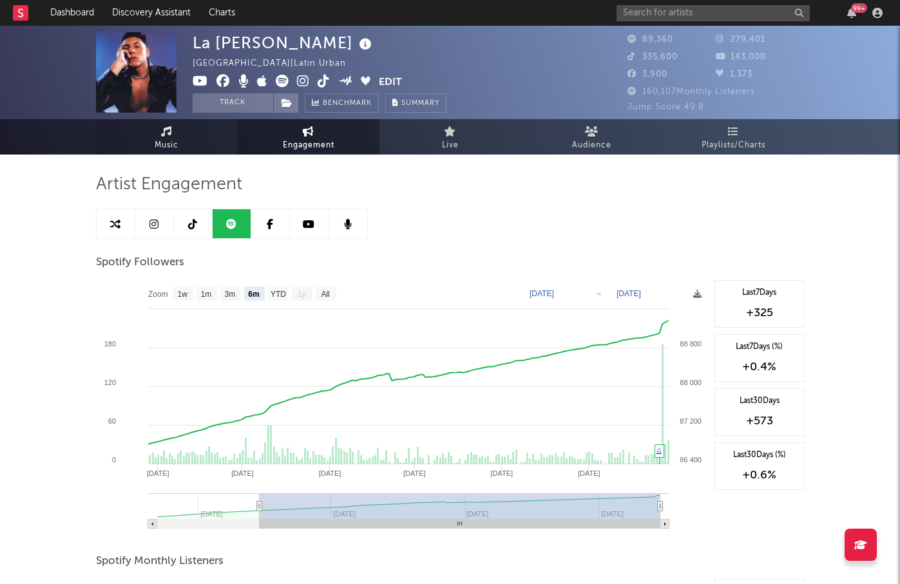
click at [160, 129] on link "Music" at bounding box center [167, 136] width 142 height 35
select select "6m"
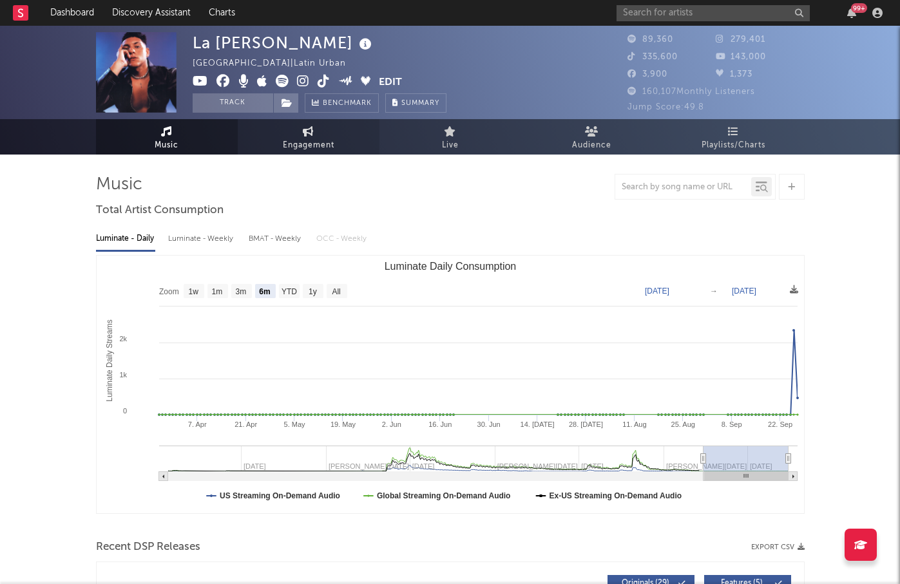
click at [301, 146] on span "Engagement" at bounding box center [309, 145] width 52 height 15
select select "1w"
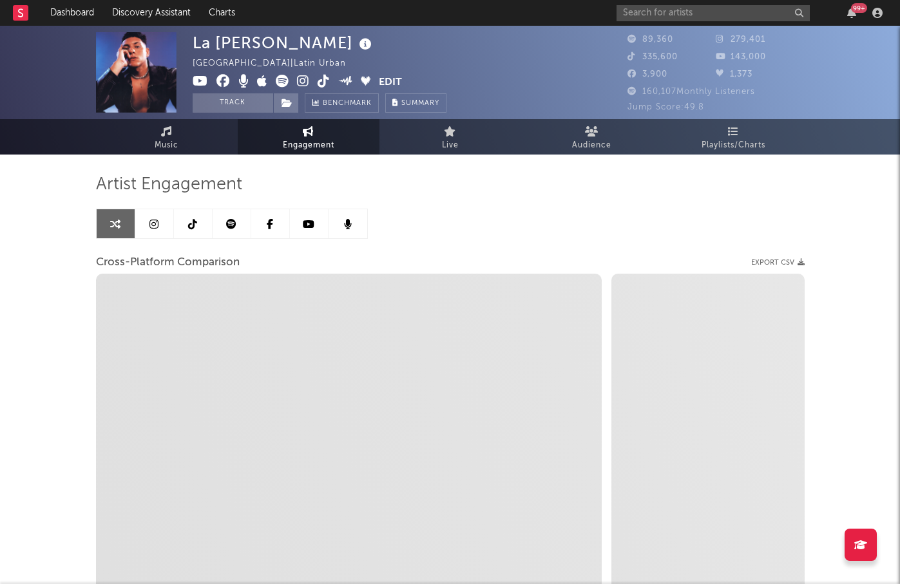
click at [229, 223] on icon at bounding box center [231, 224] width 10 height 10
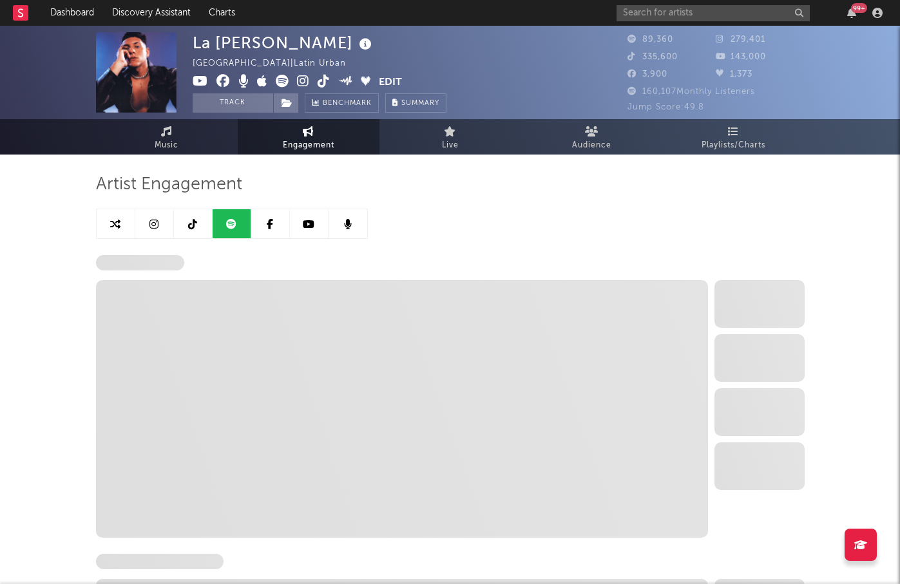
select select "6m"
select select "1w"
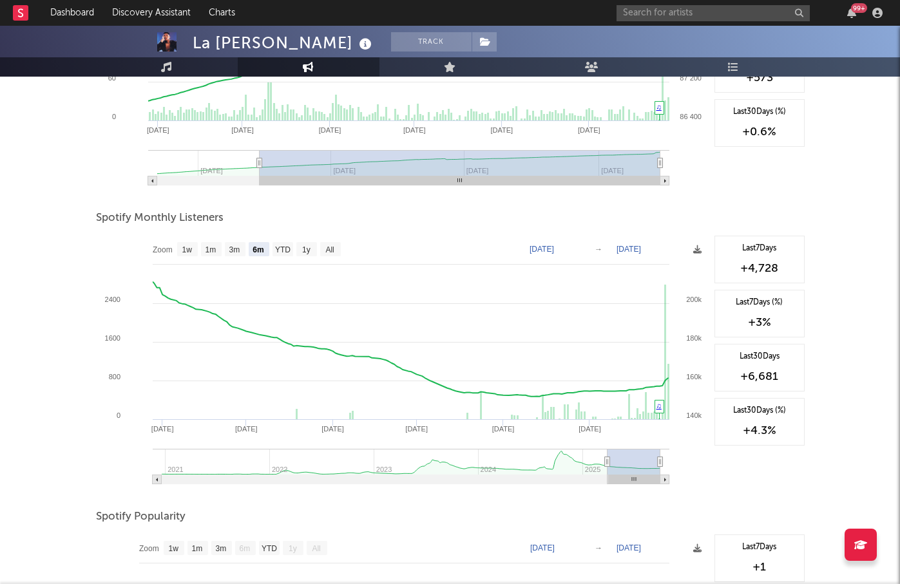
scroll to position [322, 0]
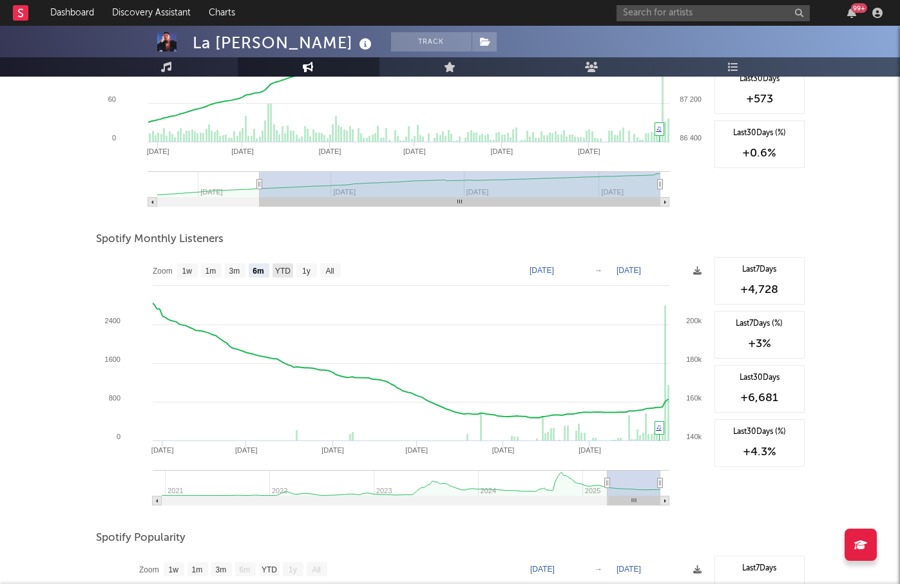
click at [286, 267] on text "YTD" at bounding box center [281, 271] width 15 height 9
select select "YTD"
type input "2025-01-01"
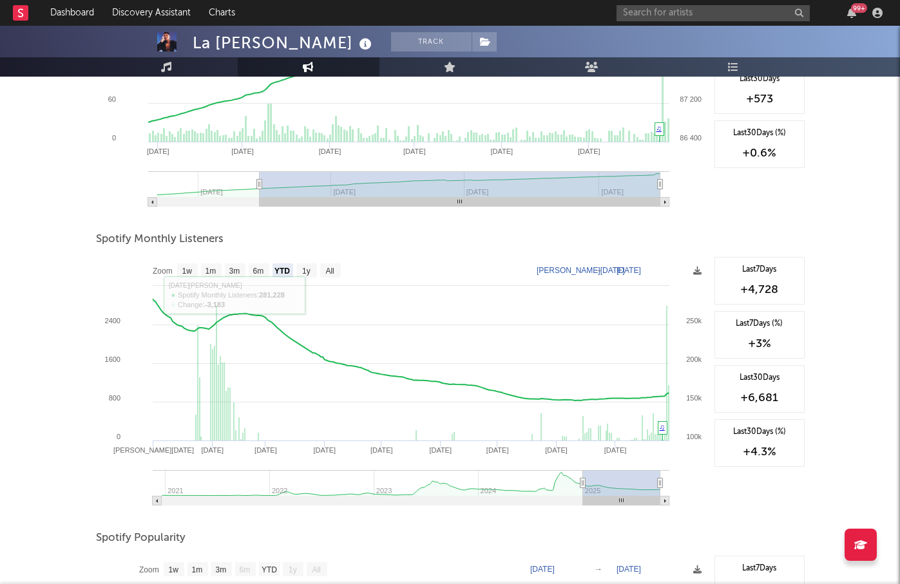
click at [79, 261] on div "La Cruz Track Spain | Latin Urban Edit Track Benchmark Summary 89,360 279,401 3…" at bounding box center [450, 304] width 900 height 1200
drag, startPoint x: 79, startPoint y: 261, endPoint x: 69, endPoint y: 265, distance: 10.4
click at [69, 265] on div "La Cruz Track Spain | Latin Urban Edit Track Benchmark Summary 89,360 279,401 3…" at bounding box center [450, 304] width 900 height 1200
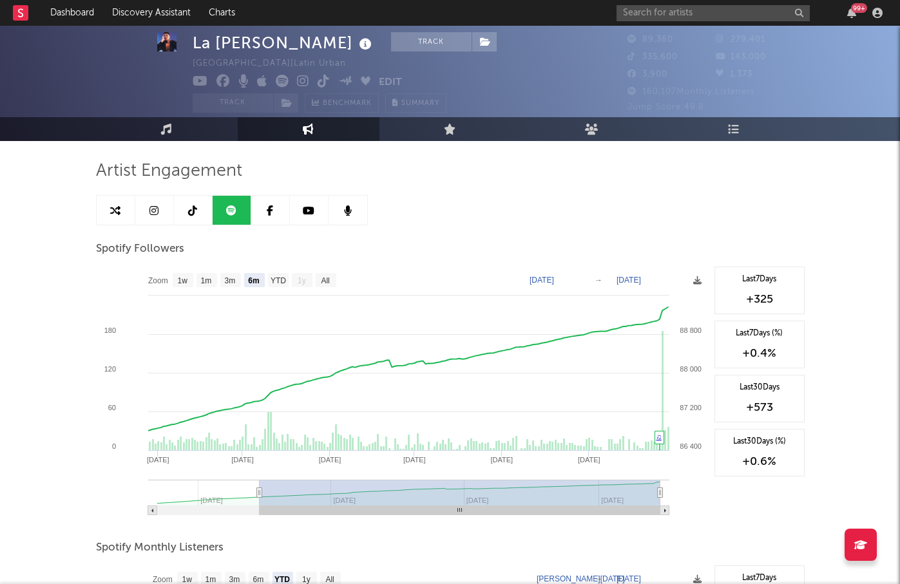
scroll to position [0, 0]
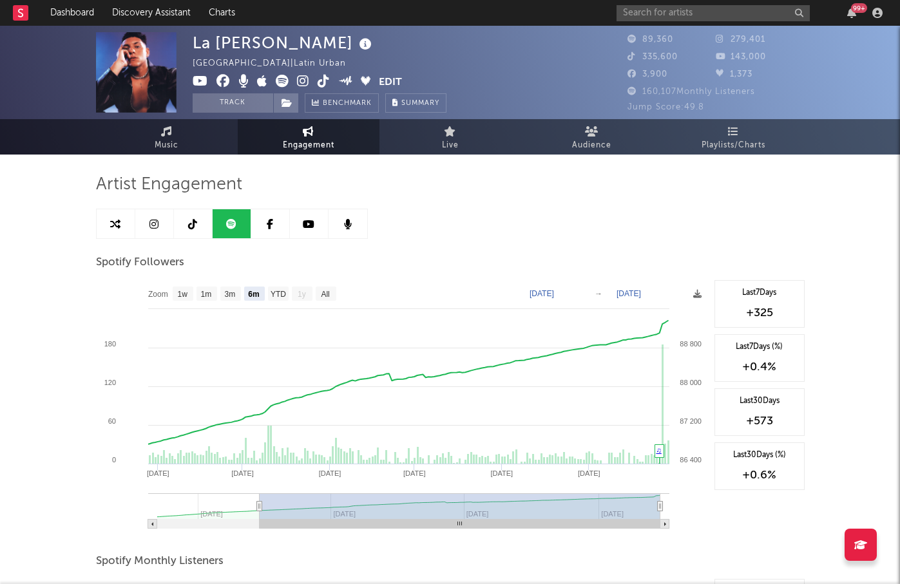
click at [185, 231] on link at bounding box center [193, 223] width 39 height 29
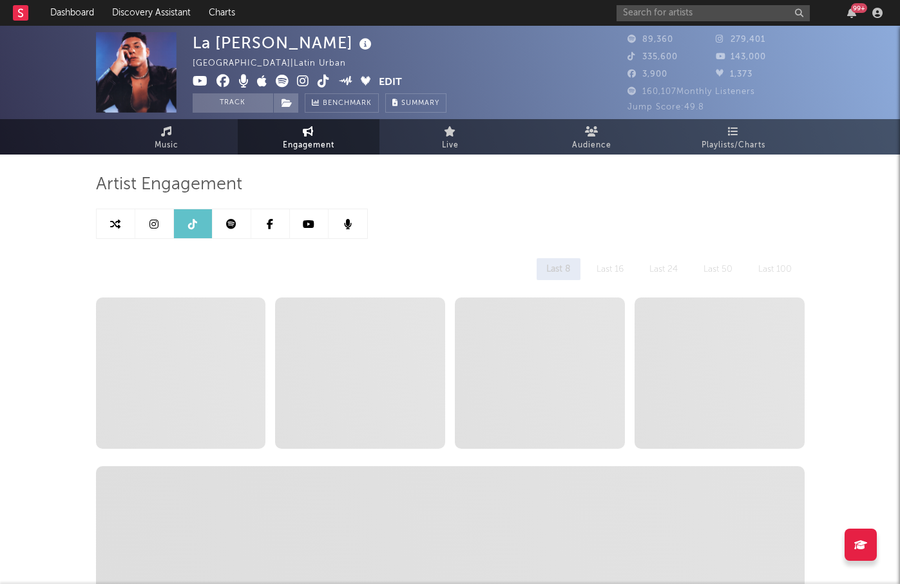
select select "6m"
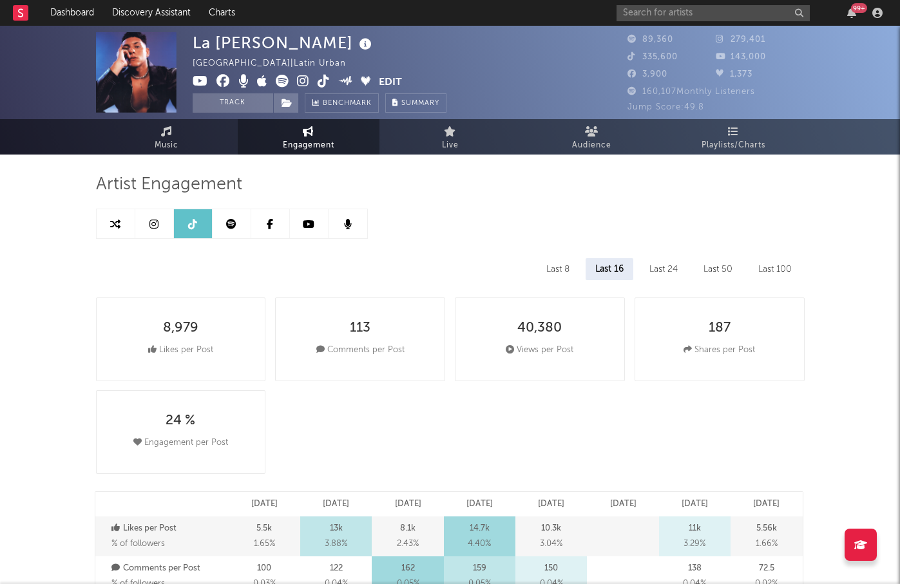
click at [151, 228] on icon at bounding box center [153, 224] width 9 height 10
select select "6m"
